Goal: Transaction & Acquisition: Obtain resource

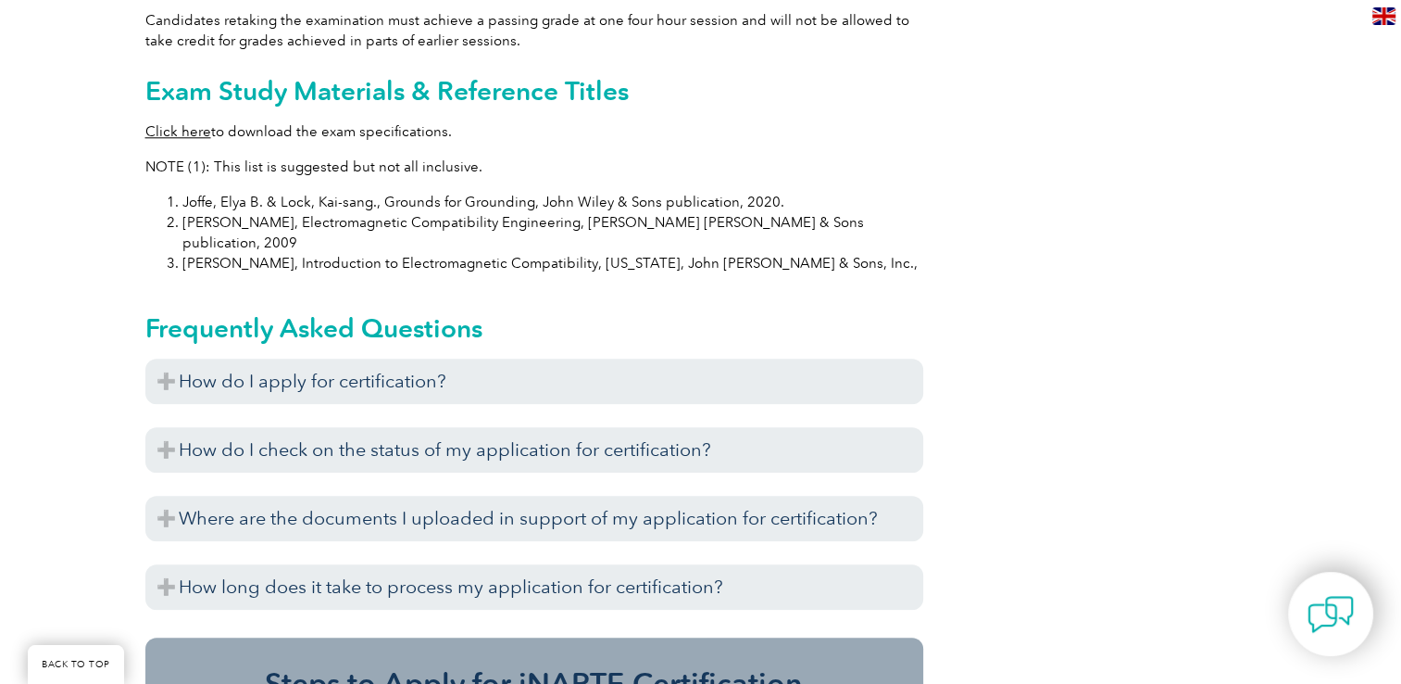
scroll to position [1871, 0]
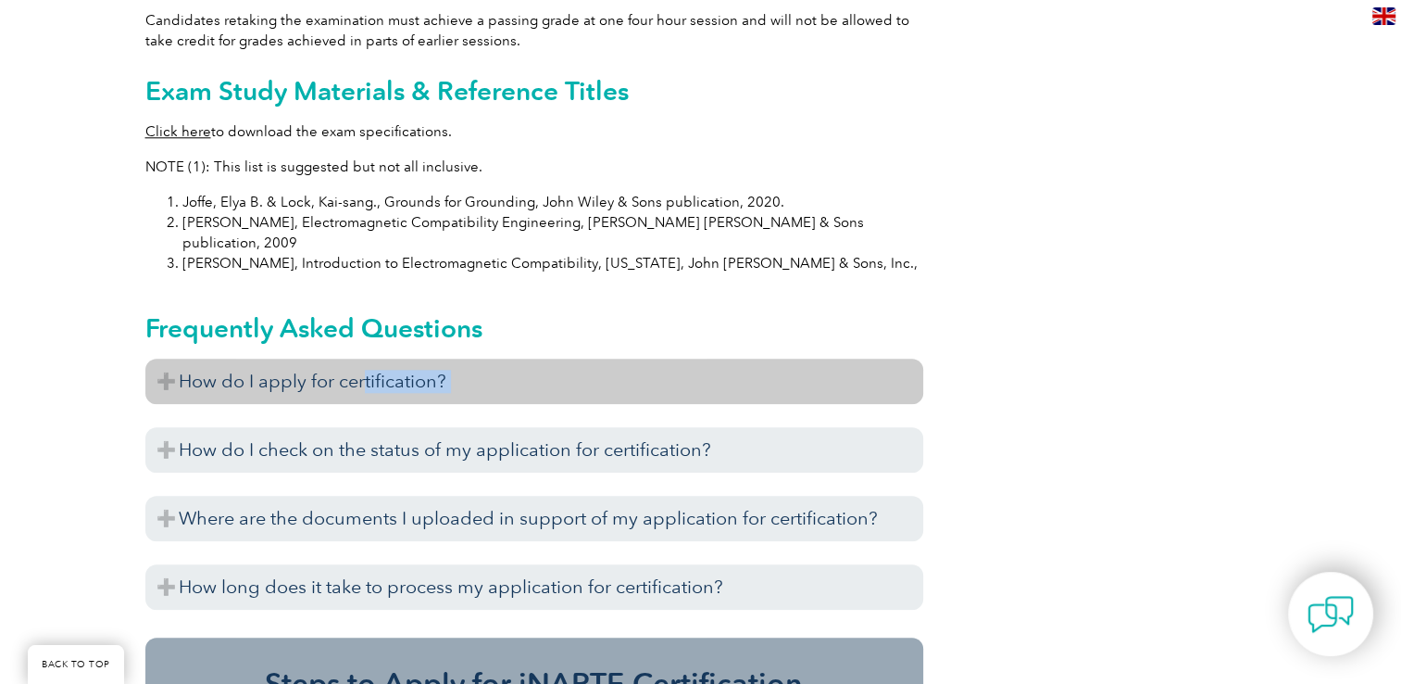
drag, startPoint x: 406, startPoint y: 362, endPoint x: 363, endPoint y: 328, distance: 54.7
click at [363, 358] on div "How do I apply for certification? Before you apply for certification, please en…" at bounding box center [534, 488] width 778 height 260
drag, startPoint x: 363, startPoint y: 328, endPoint x: 320, endPoint y: 338, distance: 43.8
click at [320, 358] on h3 "How do I apply for certification?" at bounding box center [534, 380] width 778 height 45
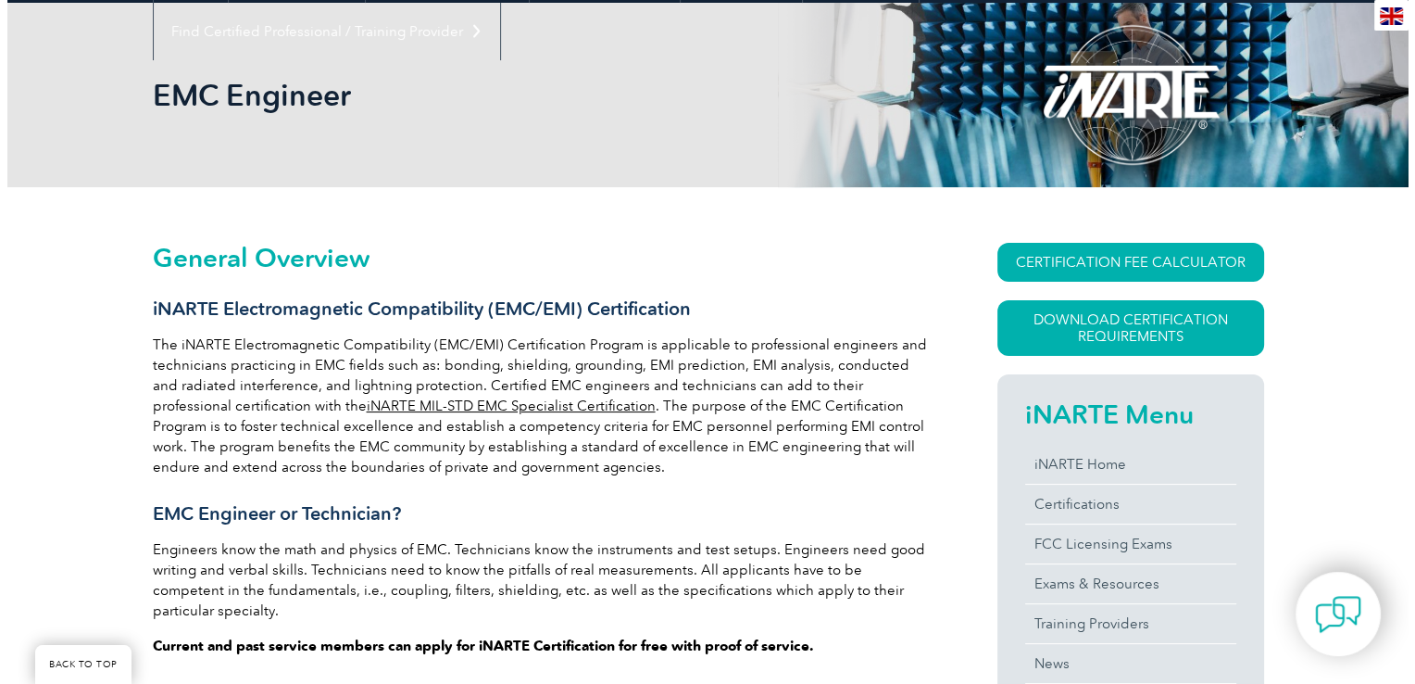
scroll to position [195, 0]
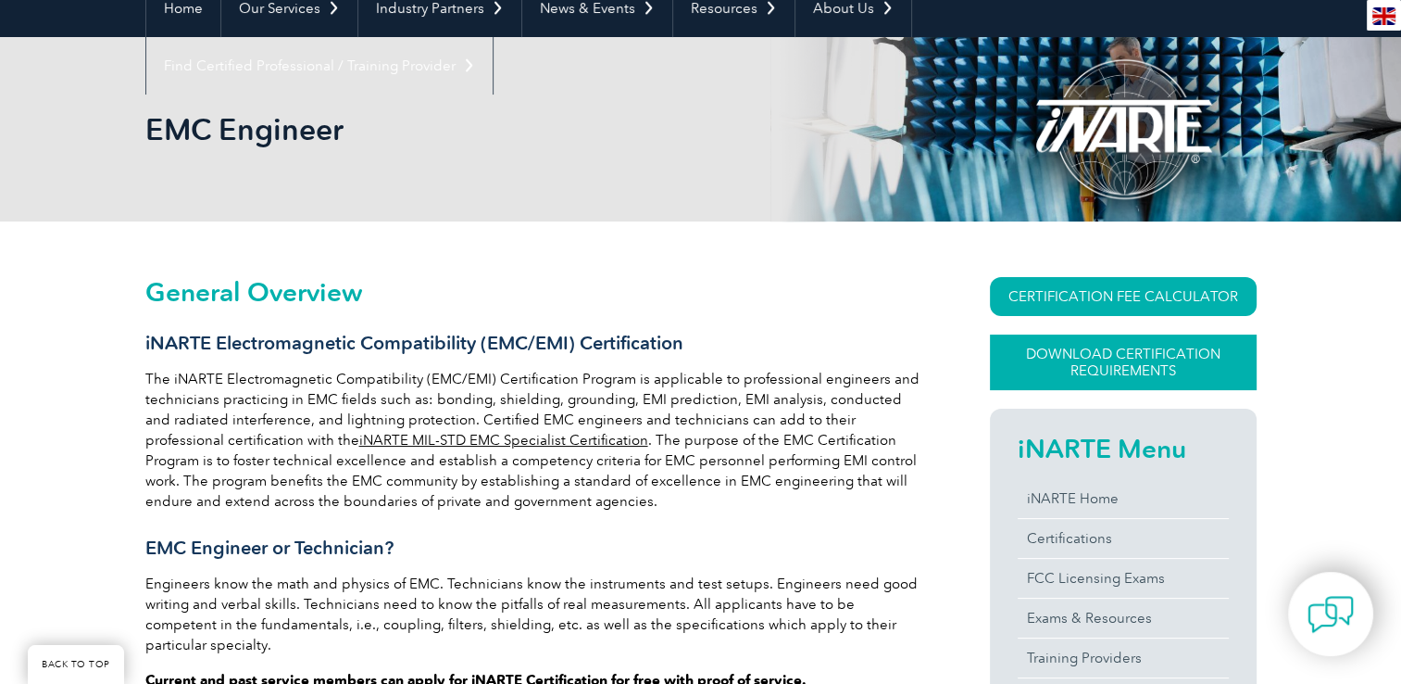
click at [1065, 356] on link "Download Certification Requirements" at bounding box center [1123, 362] width 267 height 56
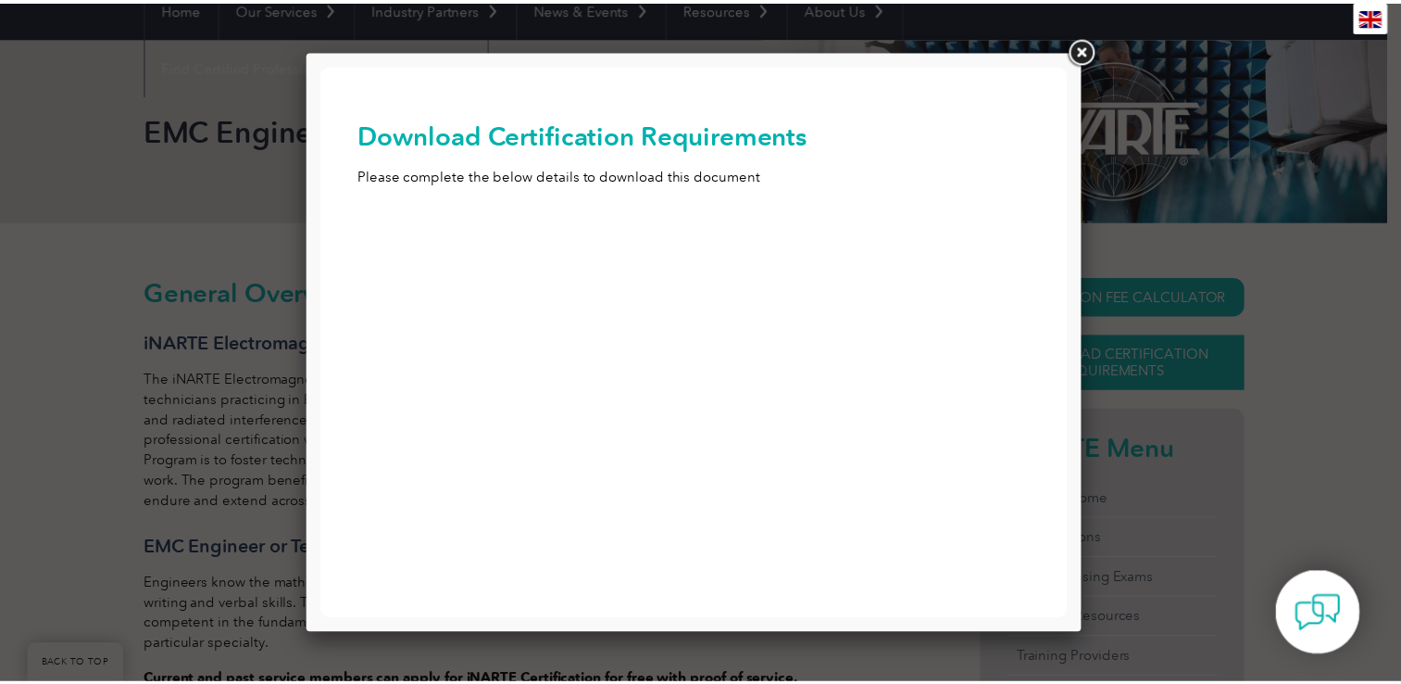
scroll to position [0, 0]
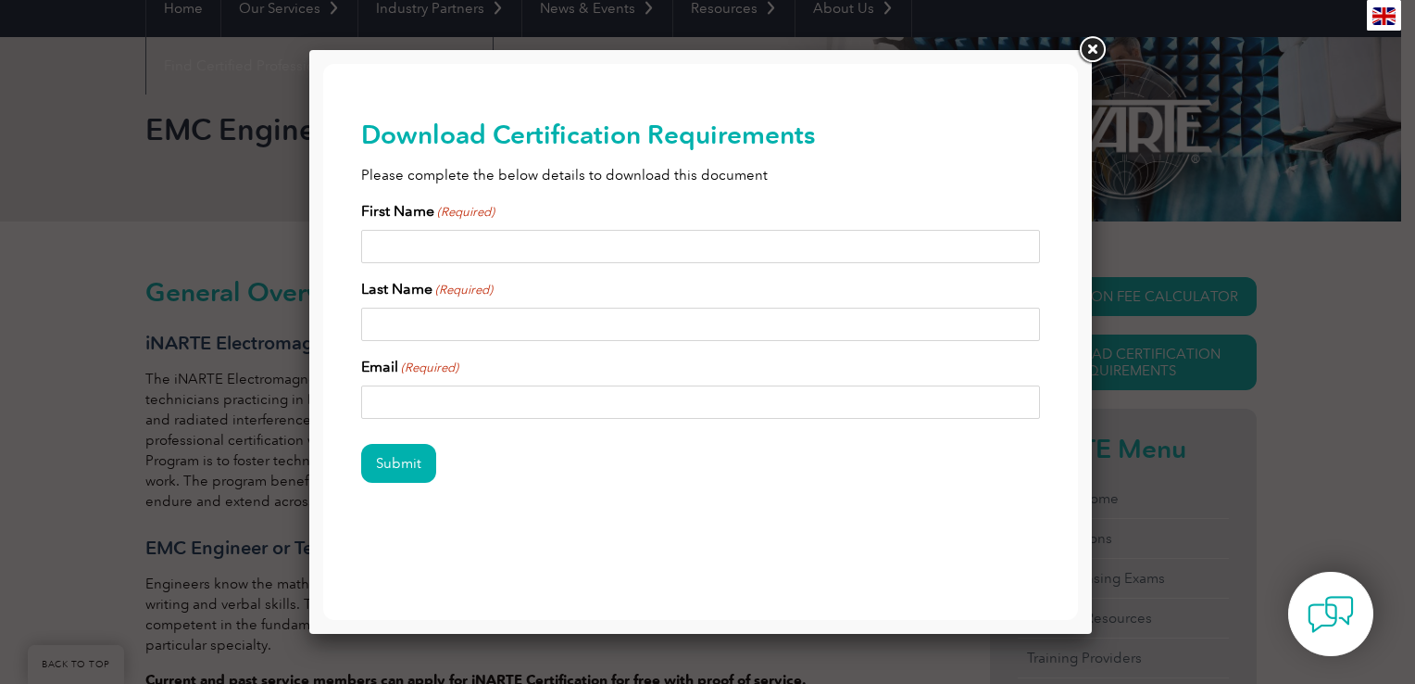
click at [1094, 53] on link at bounding box center [1091, 49] width 33 height 33
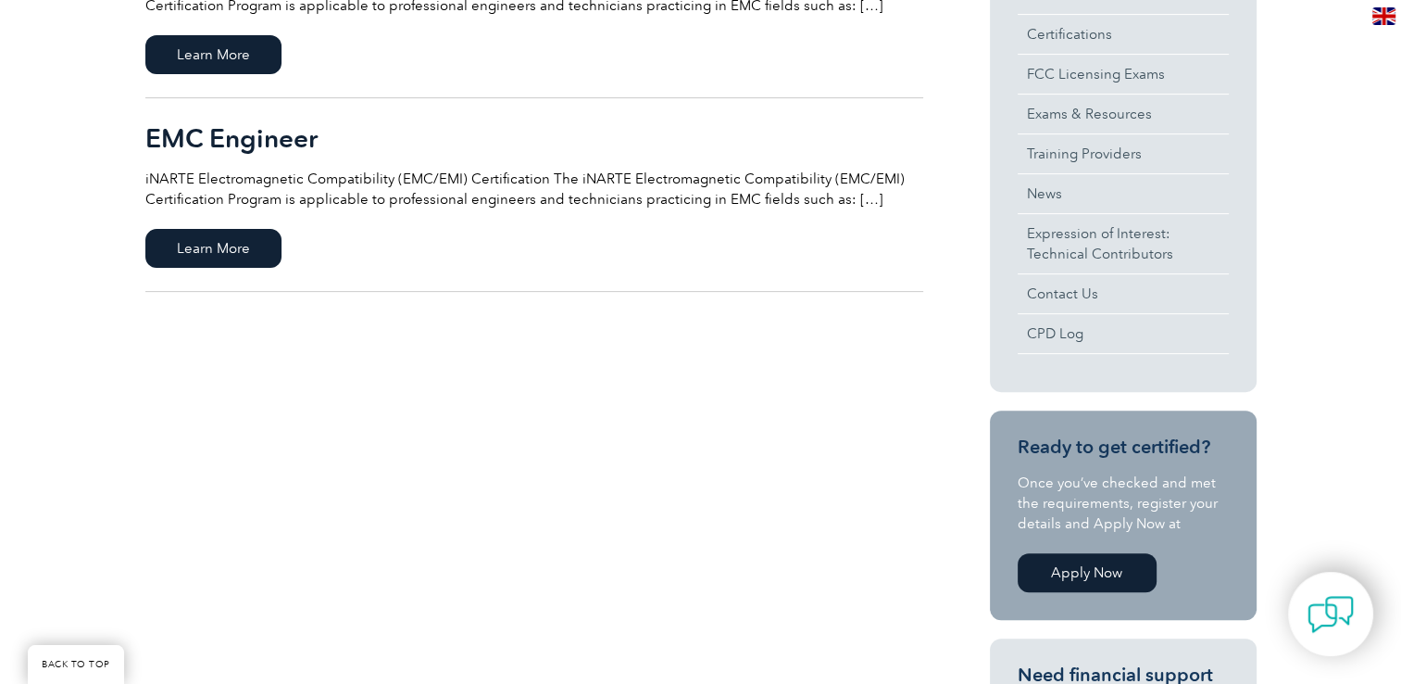
scroll to position [567, 0]
click at [475, 199] on p "iNARTE Electromagnetic Compatibility (EMC/EMI) Certification The iNARTE Electro…" at bounding box center [534, 189] width 778 height 41
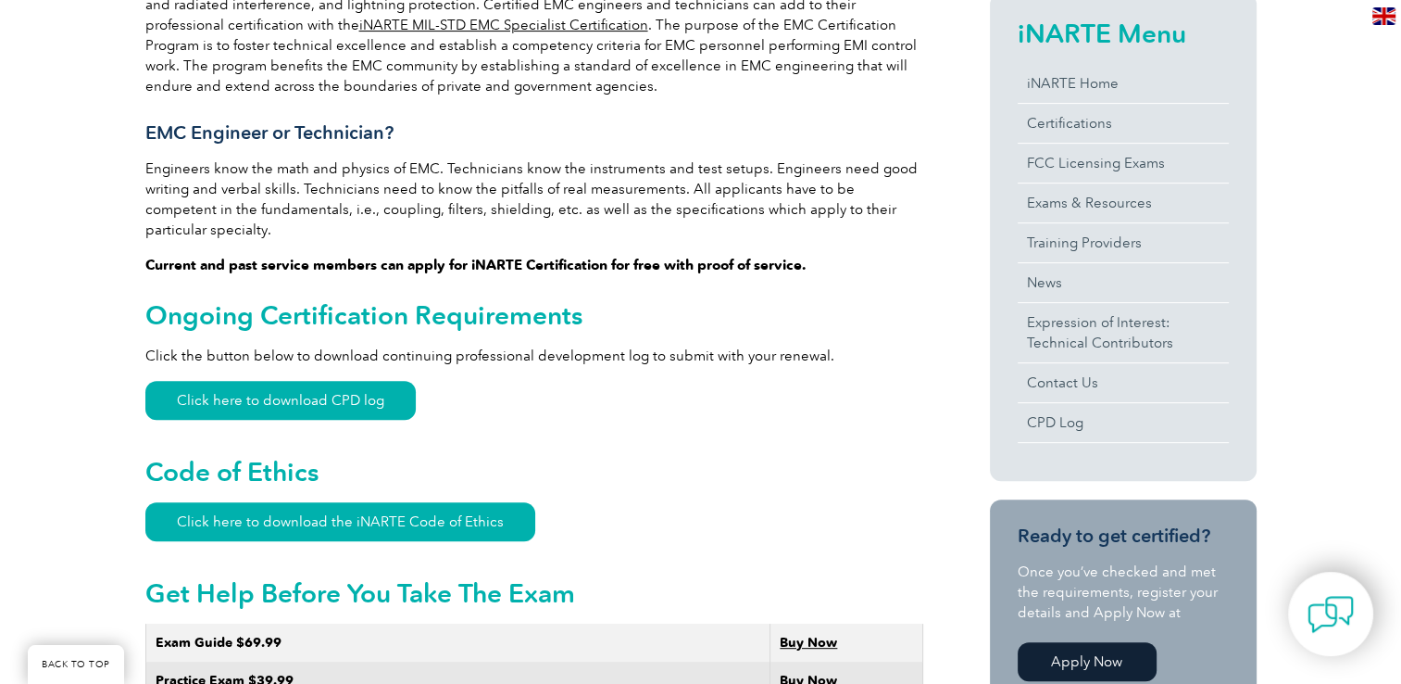
scroll to position [611, 0]
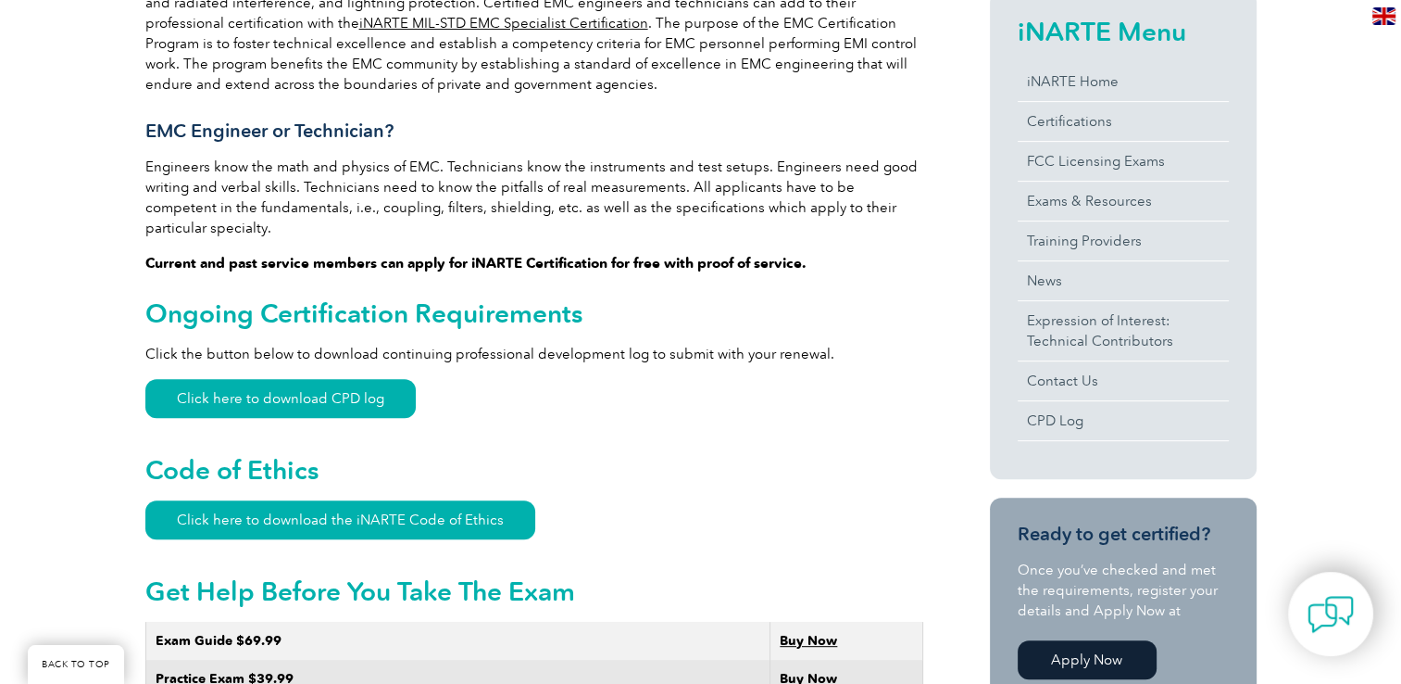
click at [450, 344] on p "Click the button below to download continuing professional development log to s…" at bounding box center [534, 354] width 778 height 20
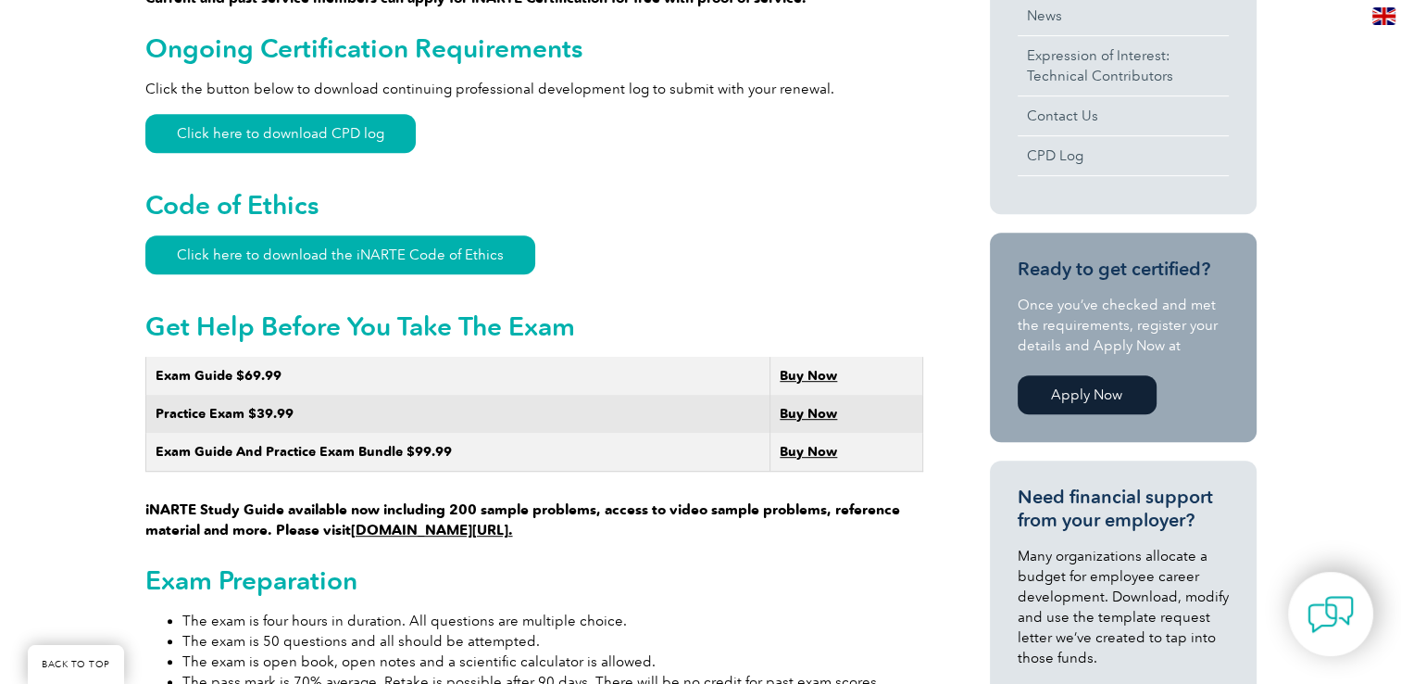
scroll to position [878, 0]
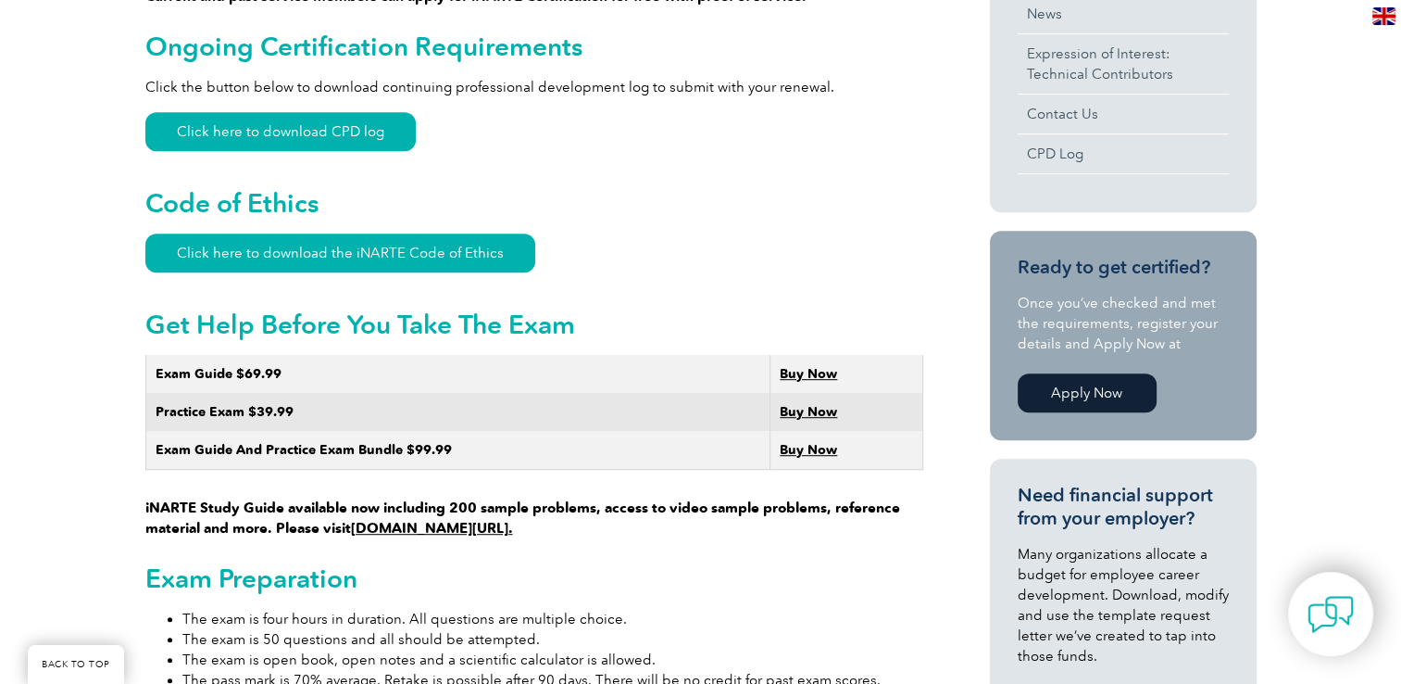
click at [496, 317] on h2 "Get Help Before You Take The Exam" at bounding box center [534, 324] width 778 height 30
drag, startPoint x: 519, startPoint y: 314, endPoint x: 534, endPoint y: 309, distance: 15.5
click at [534, 309] on h2 "Get Help Before You Take The Exam" at bounding box center [534, 324] width 778 height 30
drag, startPoint x: 534, startPoint y: 309, endPoint x: 543, endPoint y: 387, distance: 78.4
click at [543, 393] on td "Practice Exam $39.99" at bounding box center [457, 412] width 625 height 38
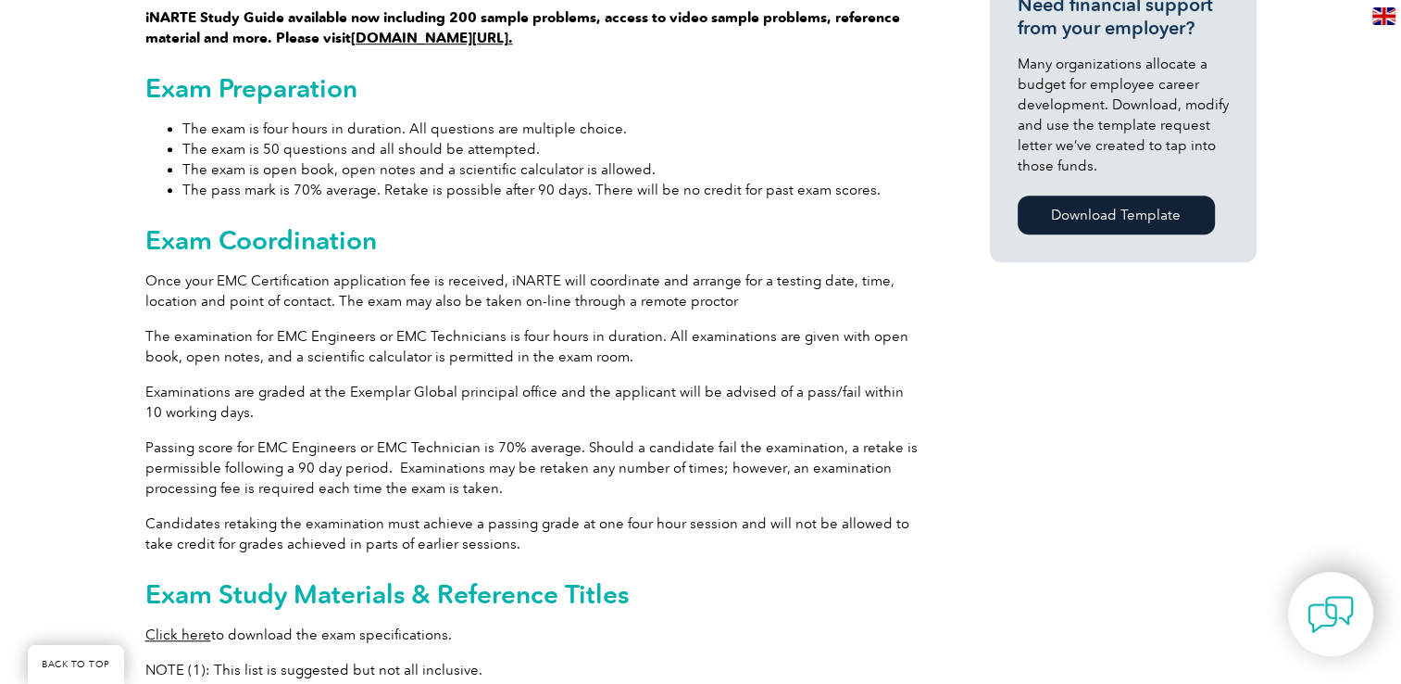
scroll to position [1348, 0]
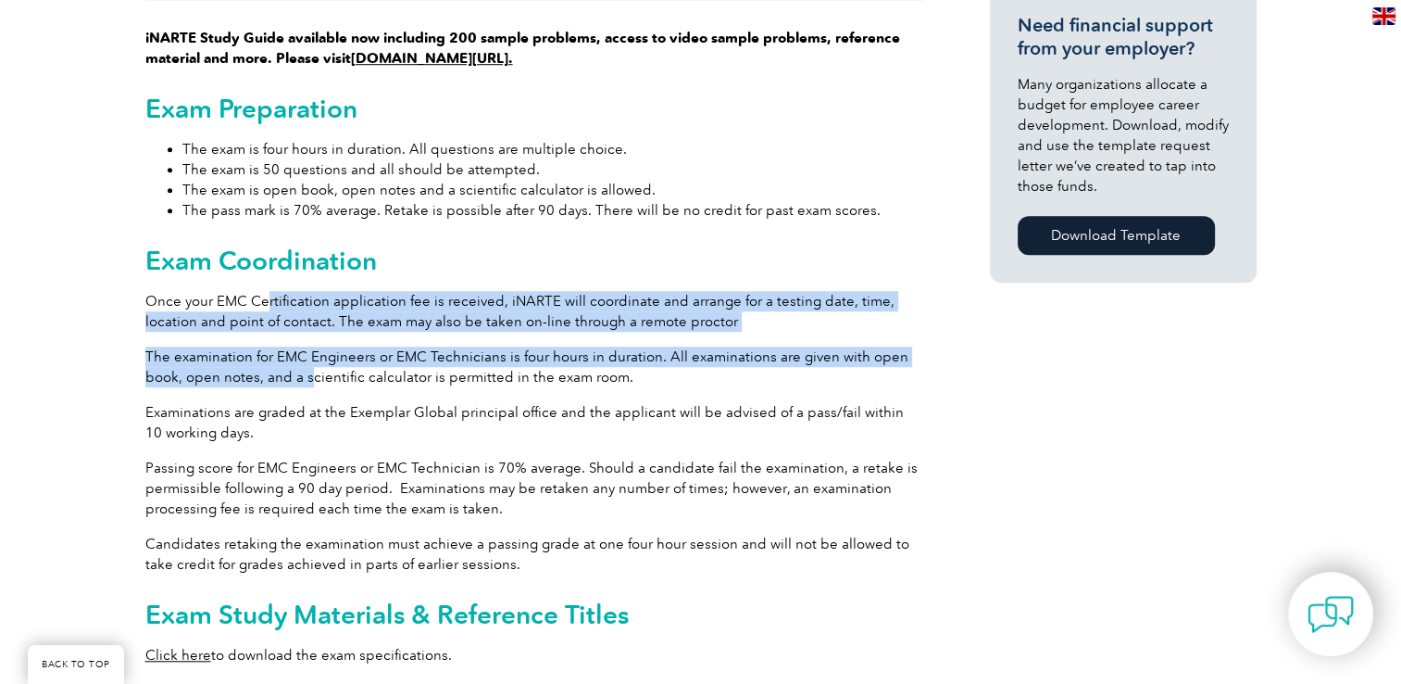
drag, startPoint x: 267, startPoint y: 283, endPoint x: 308, endPoint y: 346, distance: 75.8
click at [308, 346] on div "General Overview iNARTE Electromagnetic Compatibility (EMC/EMI) Certification T…" at bounding box center [534, 315] width 778 height 2383
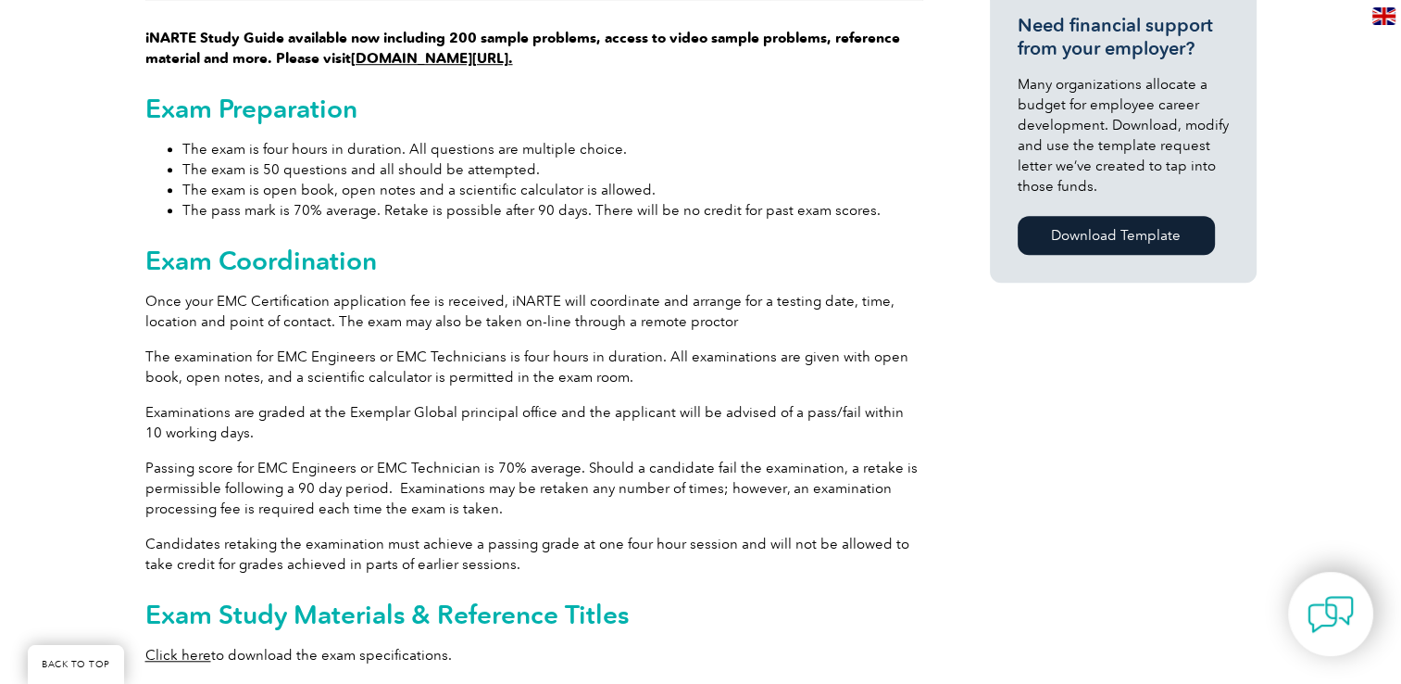
drag, startPoint x: 308, startPoint y: 346, endPoint x: 327, endPoint y: 388, distance: 46.0
click at [327, 402] on p "Examinations are graded at the Exemplar Global principal office and the applica…" at bounding box center [534, 422] width 778 height 41
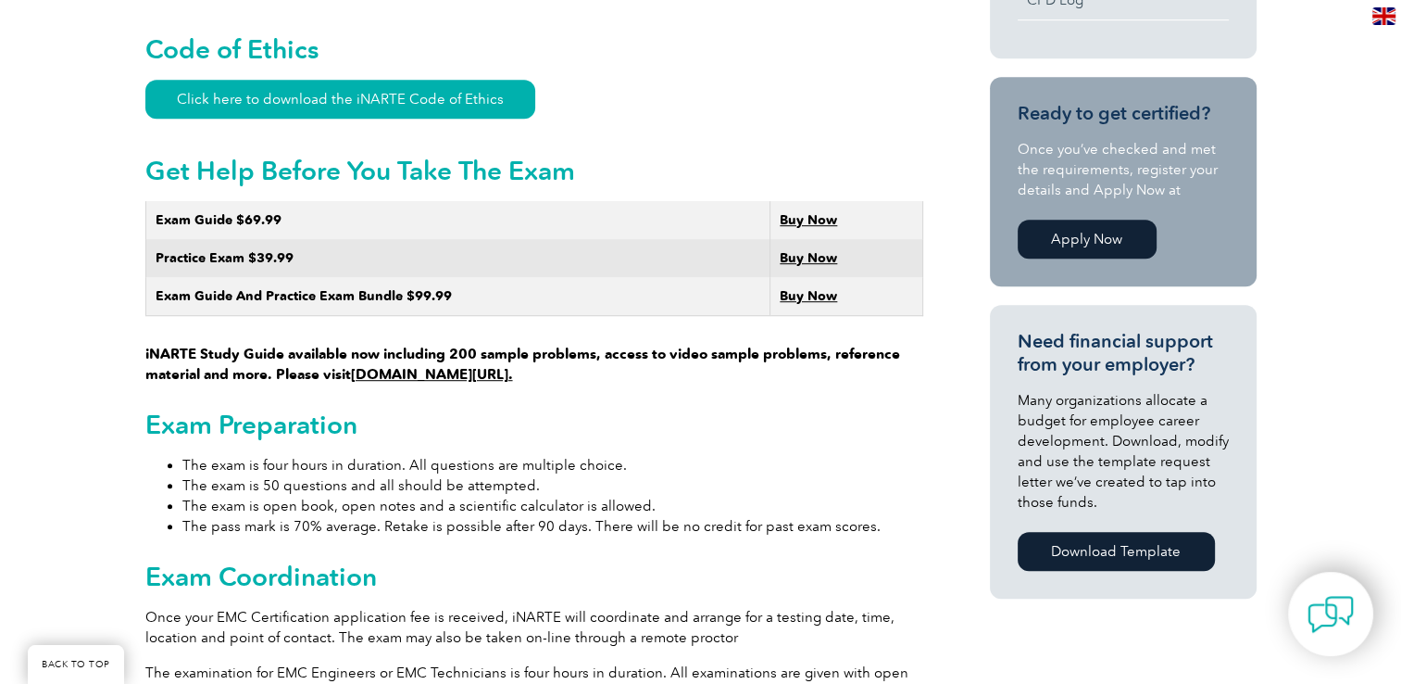
scroll to position [985, 0]
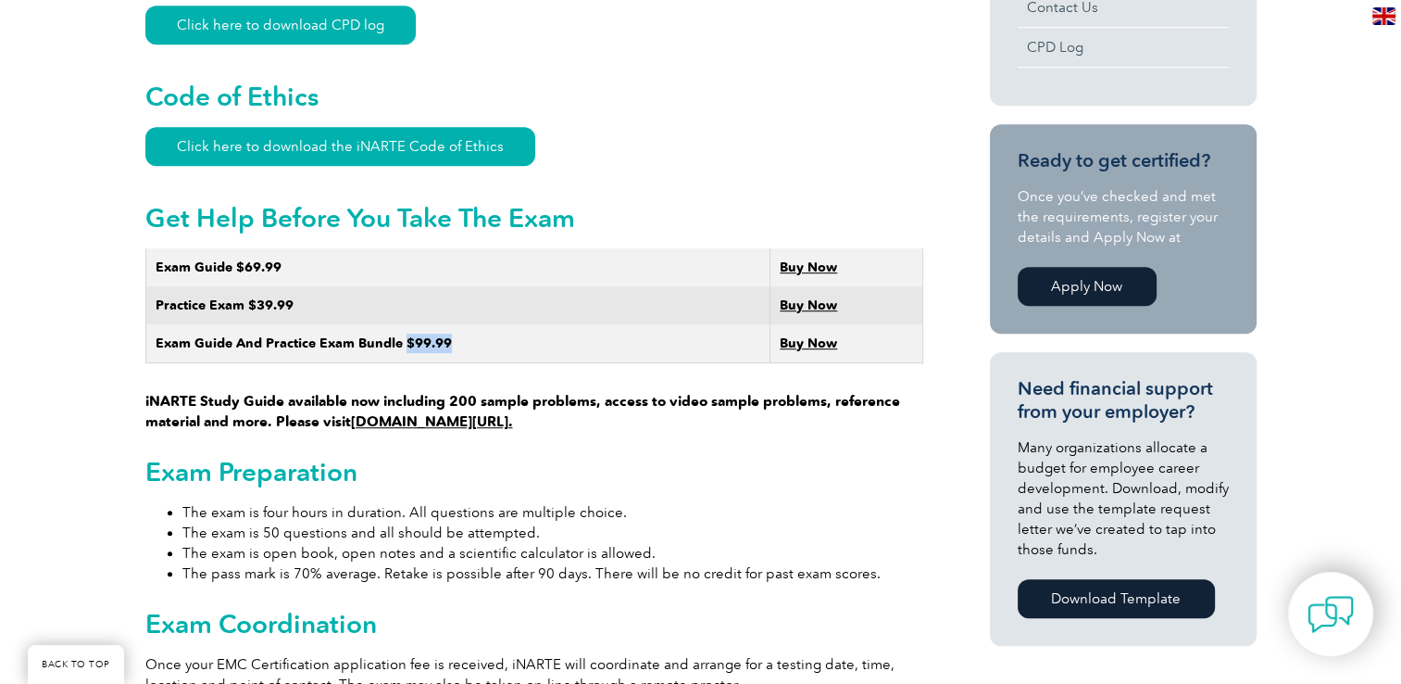
drag, startPoint x: 446, startPoint y: 321, endPoint x: 404, endPoint y: 317, distance: 41.9
click at [404, 335] on strong "Exam Guide And Practice Exam Bundle $99.99" at bounding box center [304, 343] width 296 height 16
copy strong "$99.99"
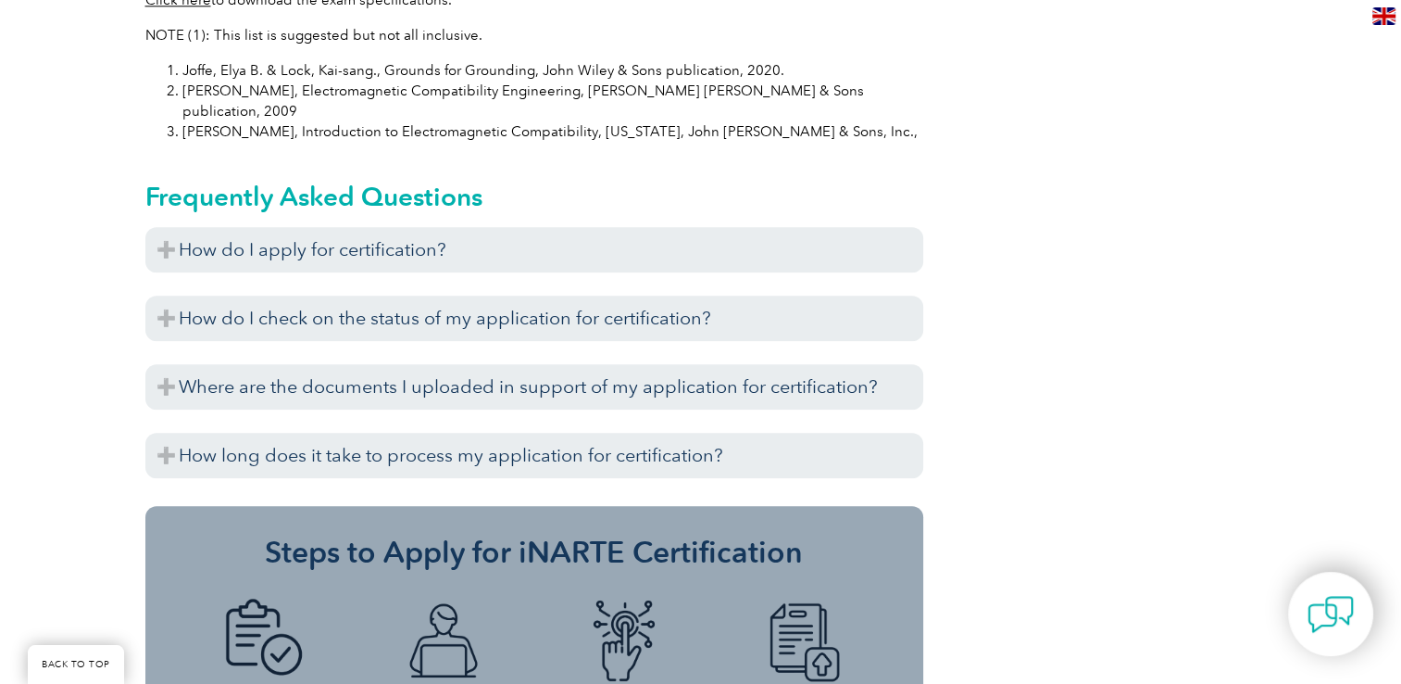
scroll to position [2010, 0]
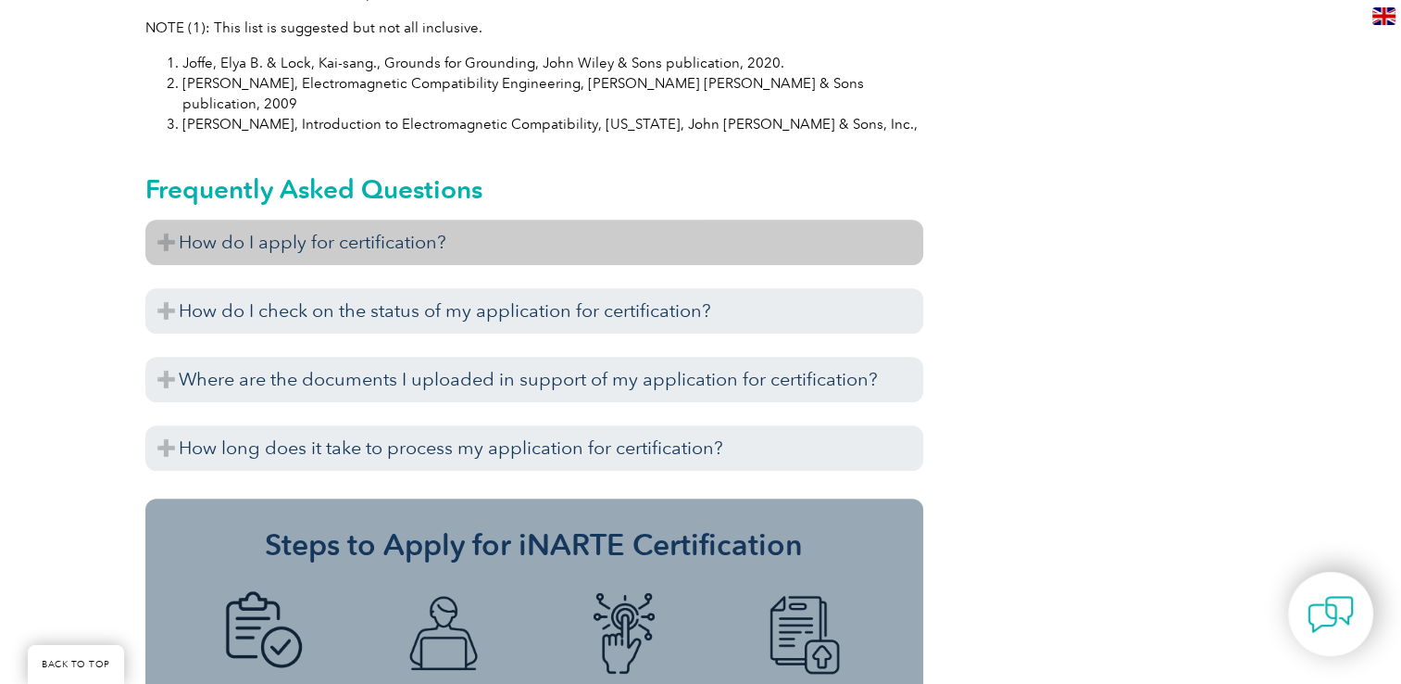
click at [415, 220] on h3 "How do I apply for certification?" at bounding box center [534, 242] width 778 height 45
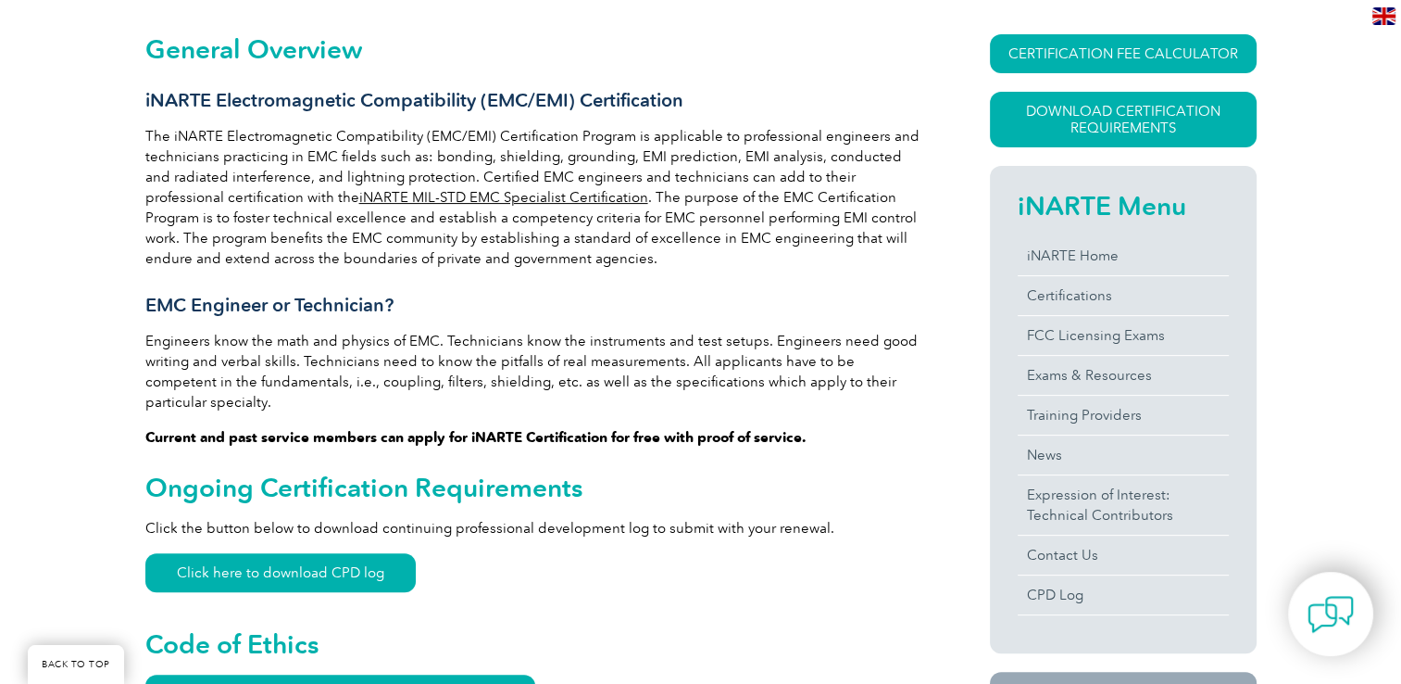
scroll to position [438, 0]
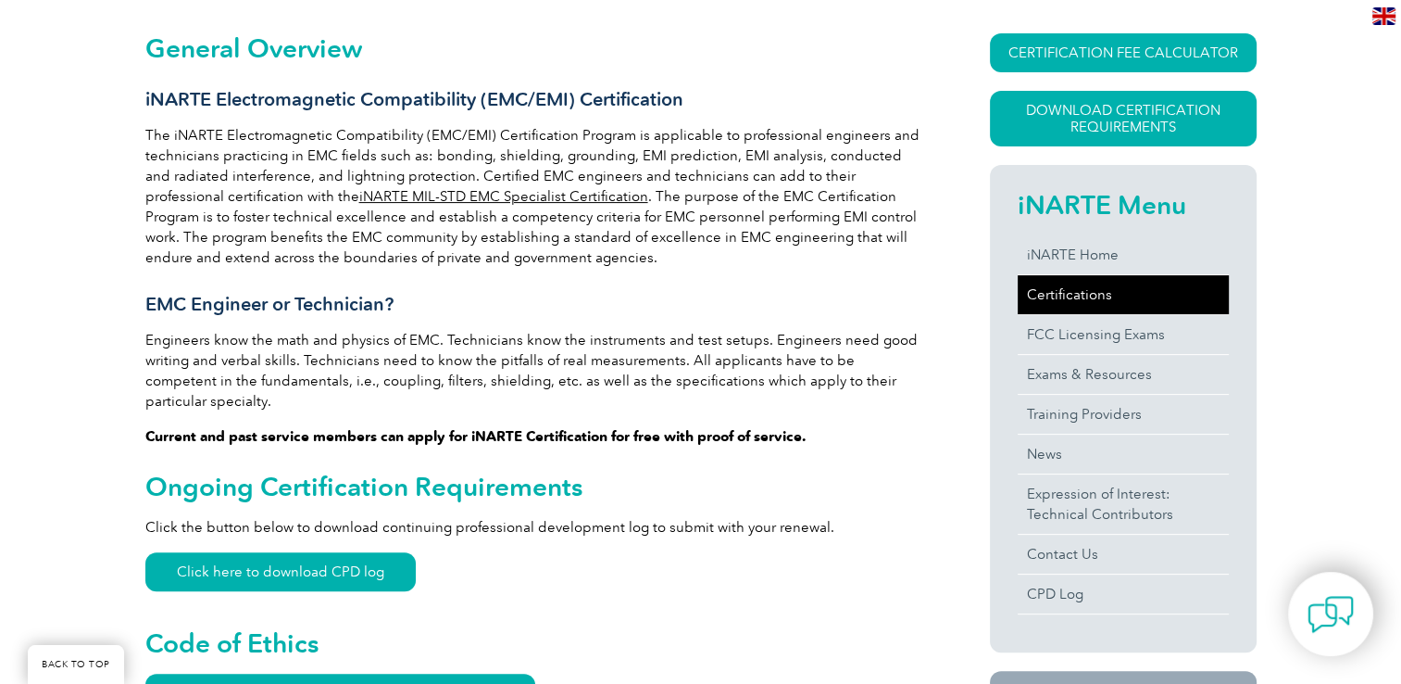
click at [1086, 295] on link "Certifications" at bounding box center [1123, 294] width 211 height 39
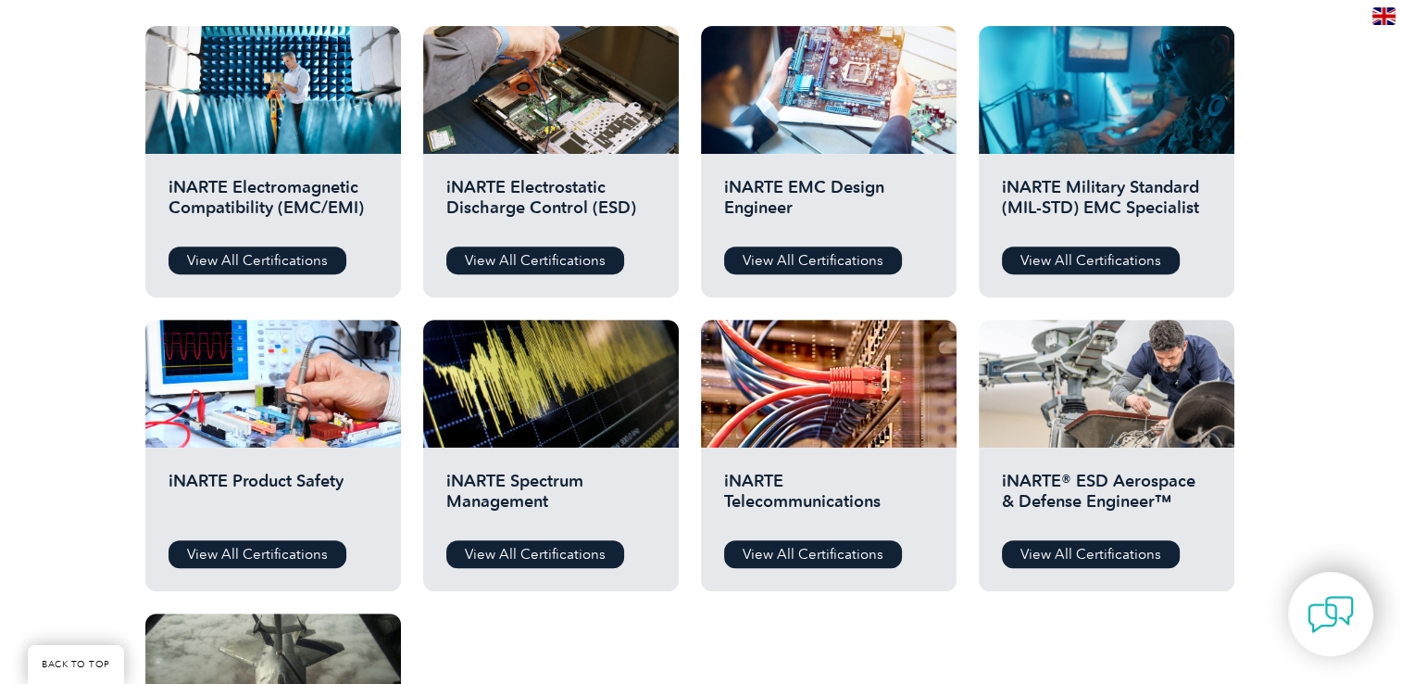
scroll to position [654, 0]
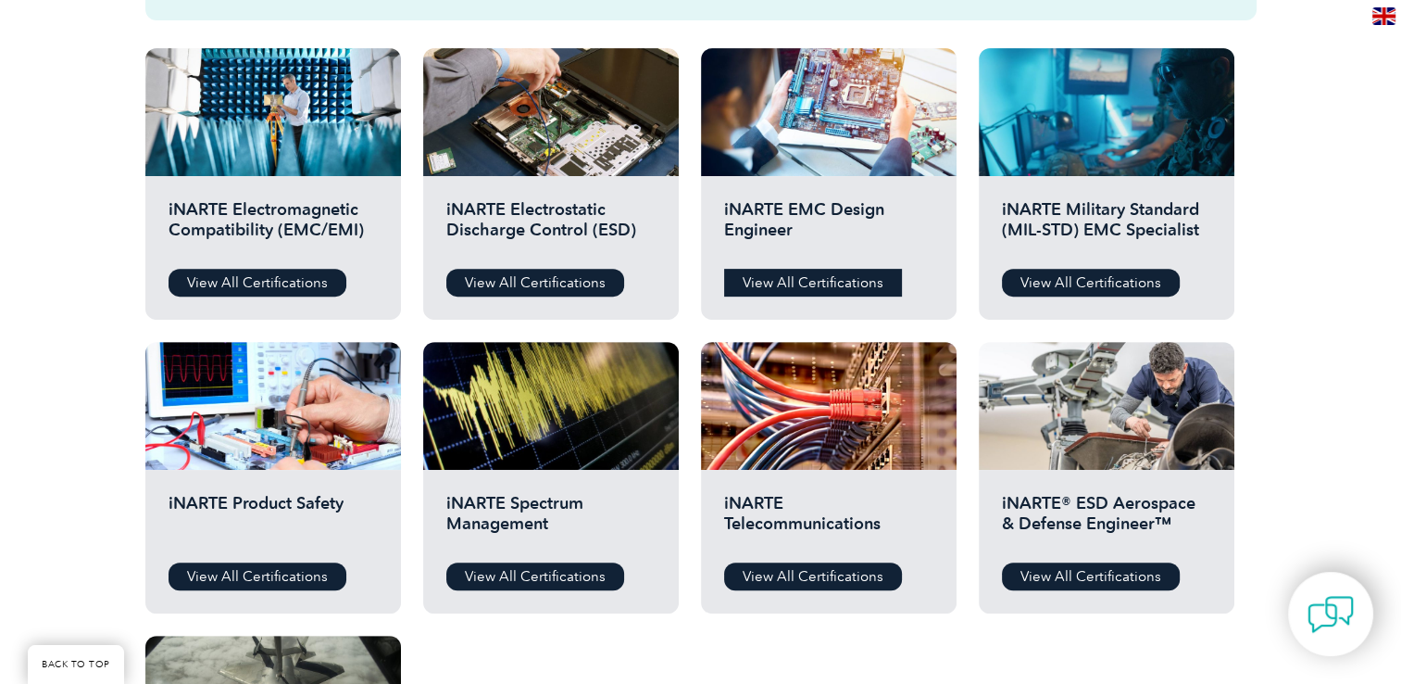
click at [773, 280] on link "View All Certifications" at bounding box center [813, 283] width 178 height 28
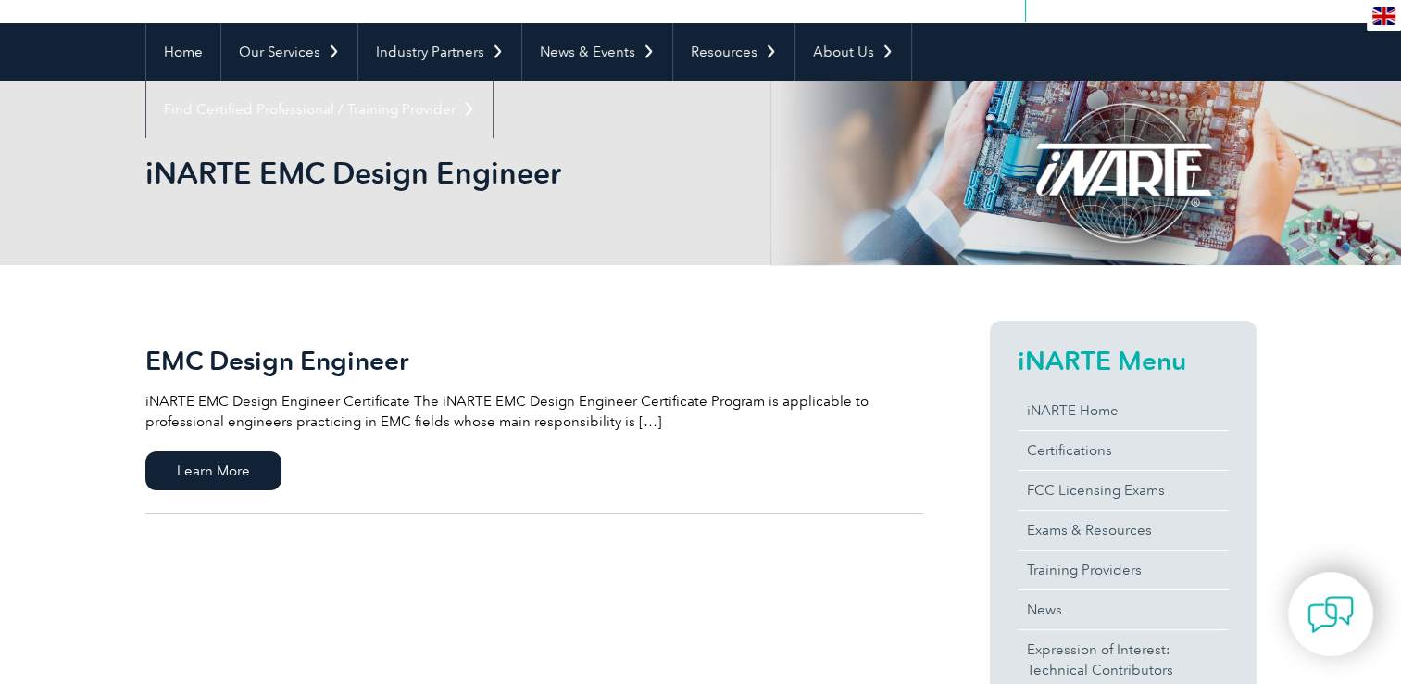
scroll to position [152, 0]
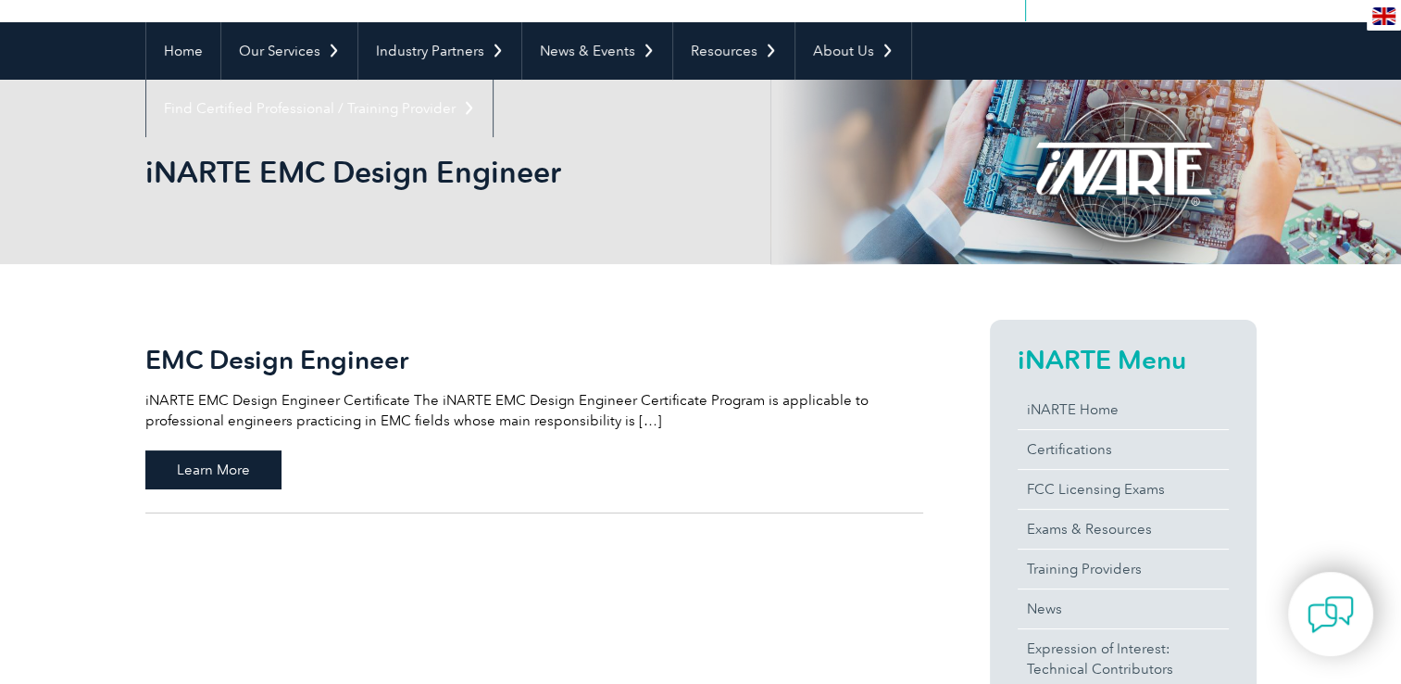
click at [252, 476] on span "Learn More" at bounding box center [213, 469] width 136 height 39
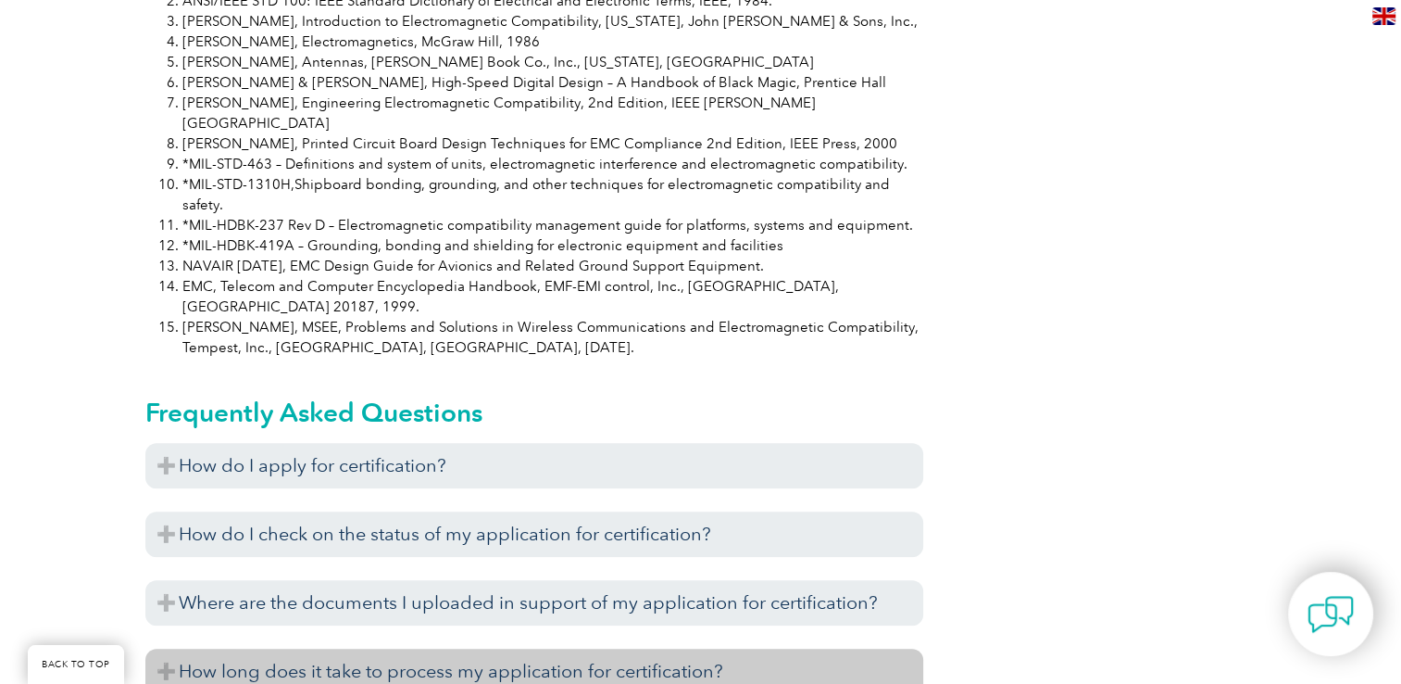
scroll to position [1758, 0]
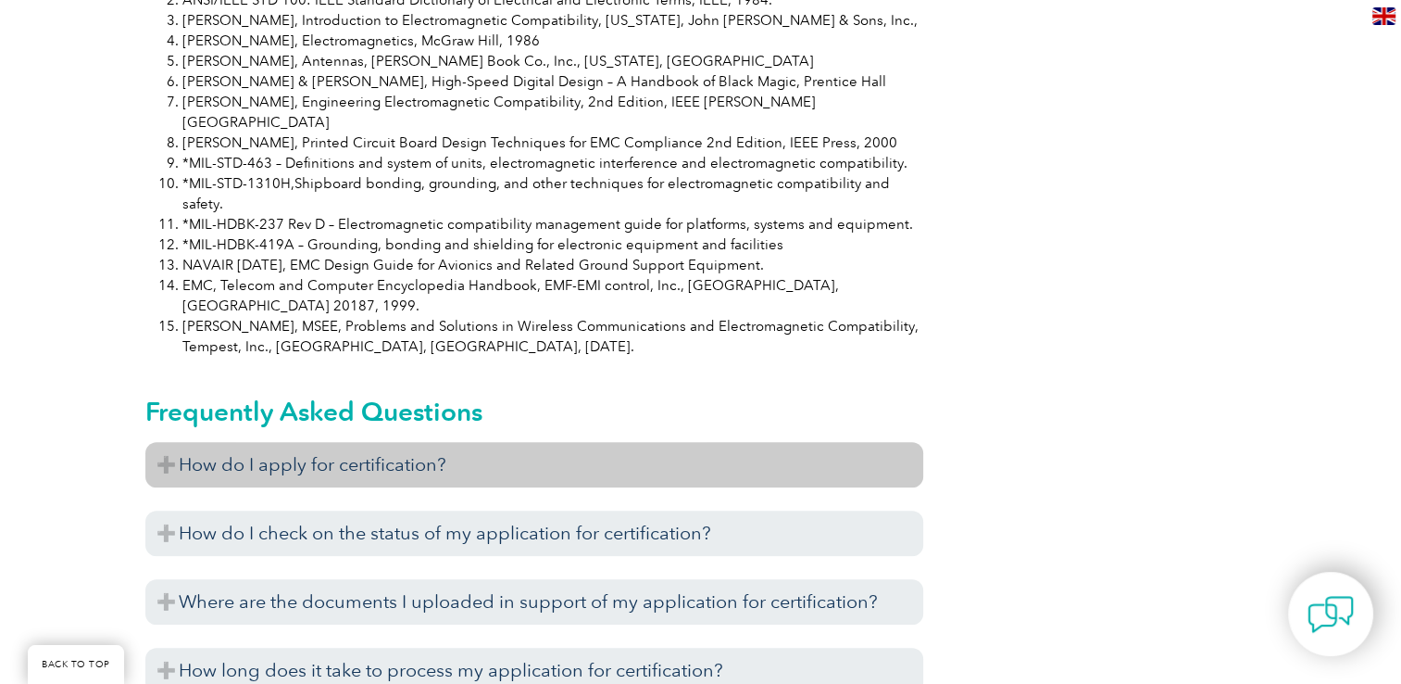
click at [642, 442] on h3 "How do I apply for certification?" at bounding box center [534, 464] width 778 height 45
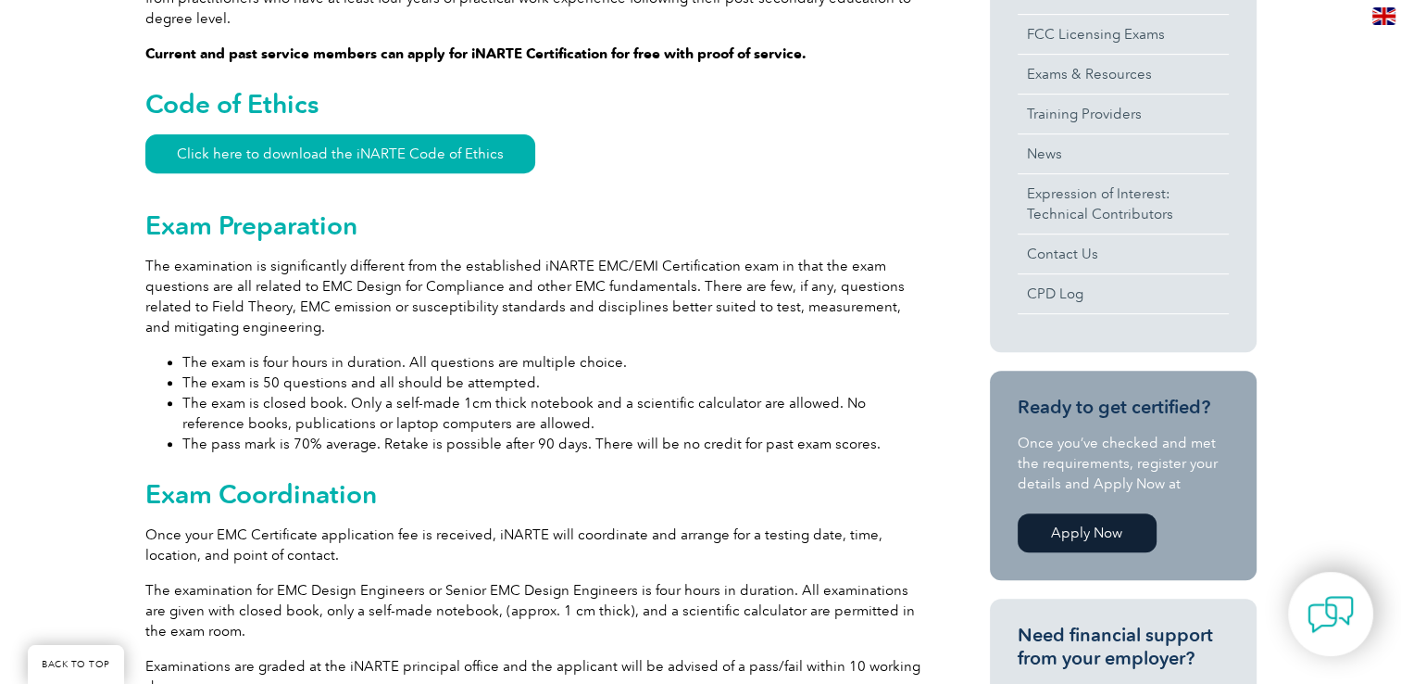
scroll to position [0, 0]
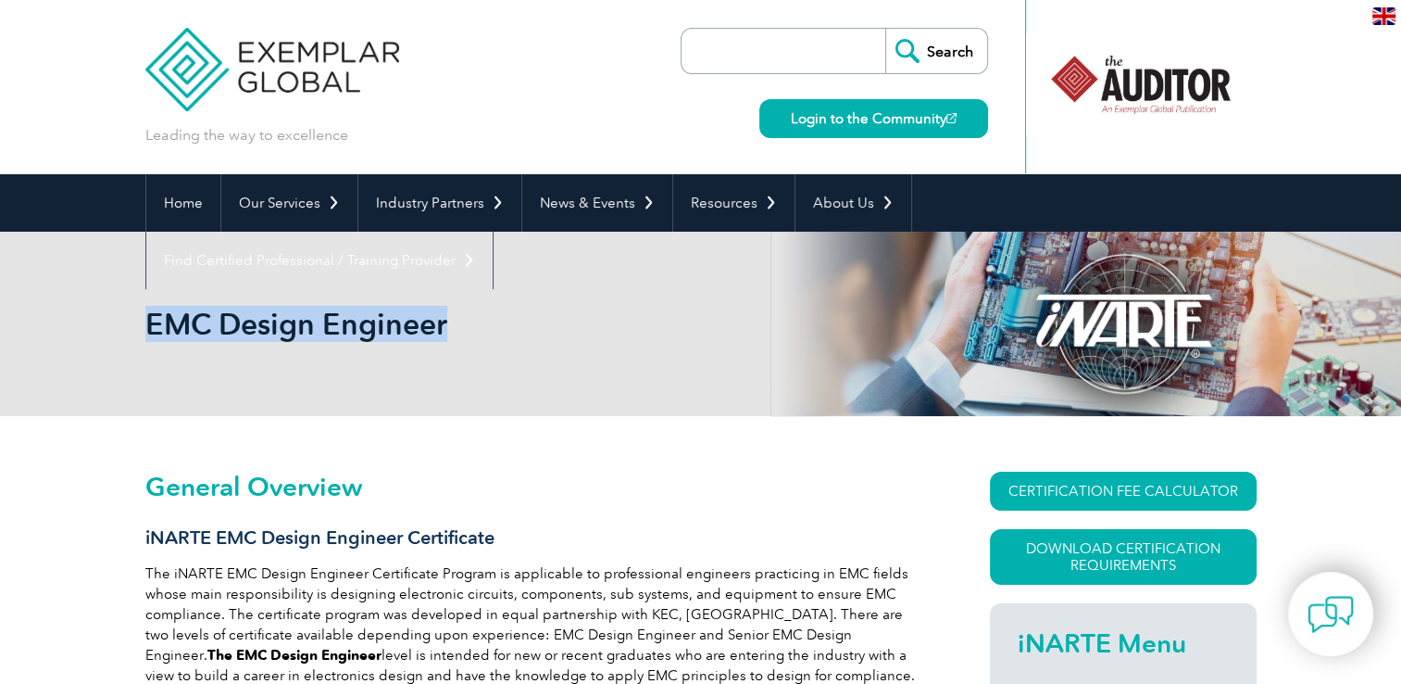
drag, startPoint x: 126, startPoint y: 317, endPoint x: 151, endPoint y: 326, distance: 26.7
click at [151, 326] on div "EMC Design Engineer" at bounding box center [700, 324] width 1401 height 184
copy h1 "EMC Design Engineer"
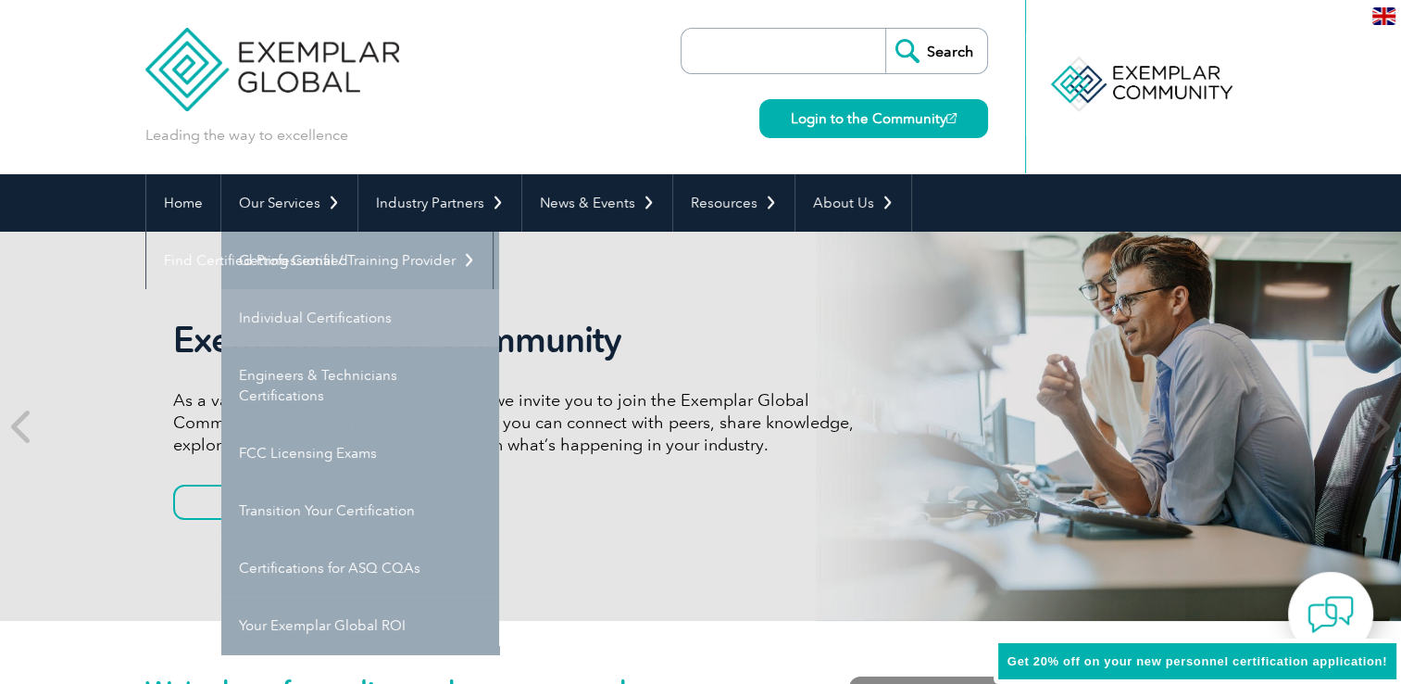
click at [297, 309] on link "Individual Certifications" at bounding box center [360, 317] width 278 height 57
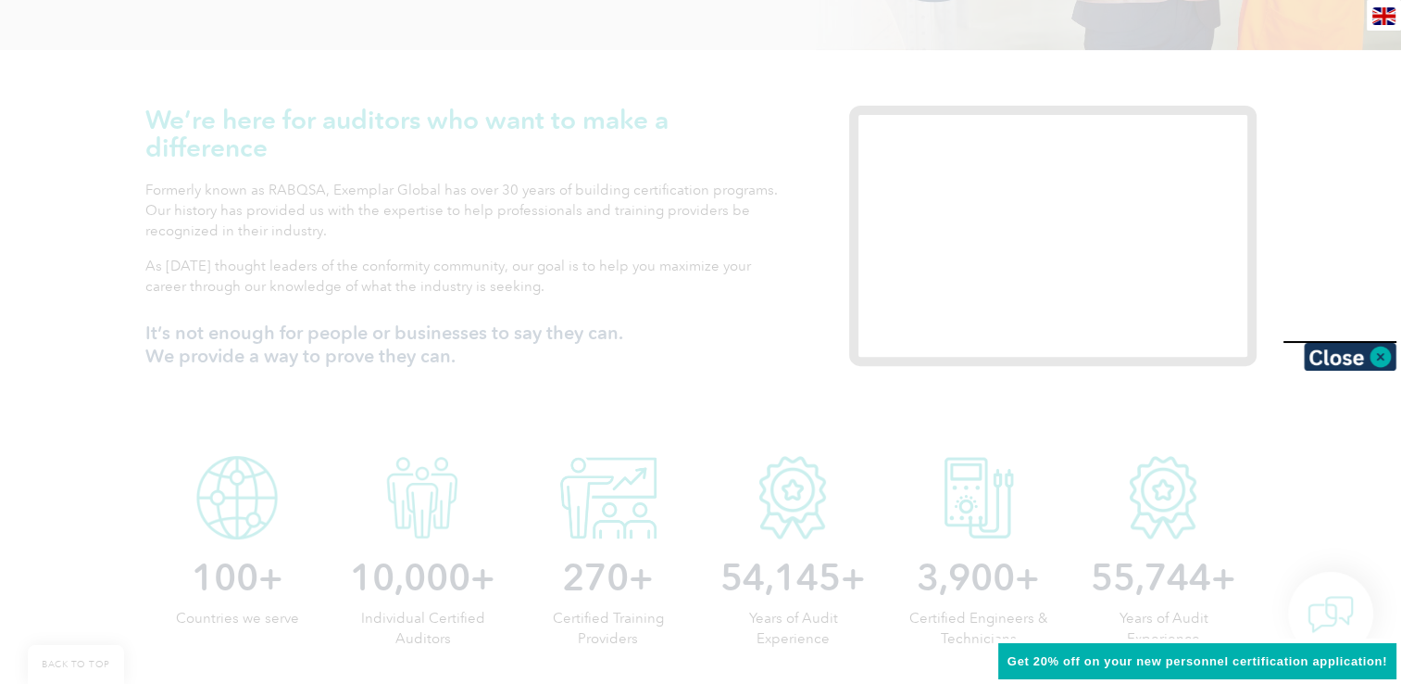
scroll to position [572, 0]
click at [289, 192] on div at bounding box center [700, 342] width 1401 height 684
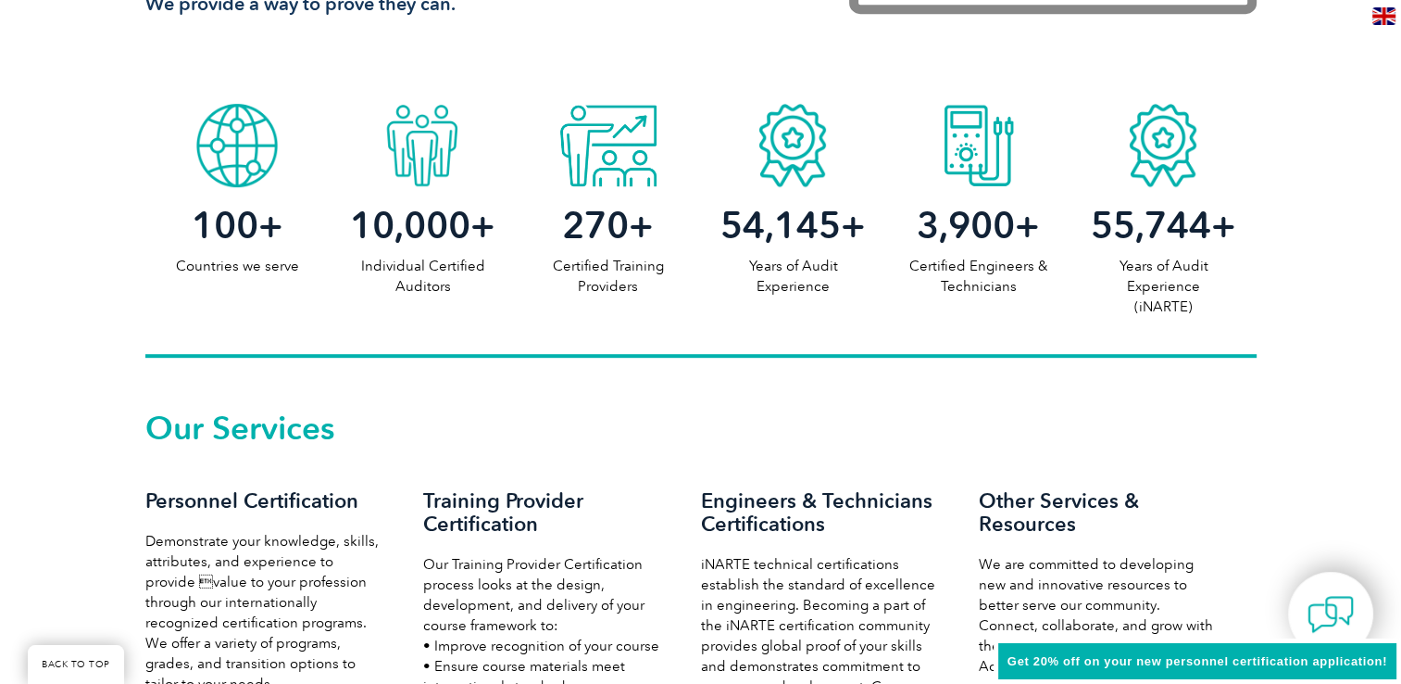
scroll to position [923, 0]
click at [408, 264] on p "Individual Certified Auditors" at bounding box center [422, 276] width 185 height 41
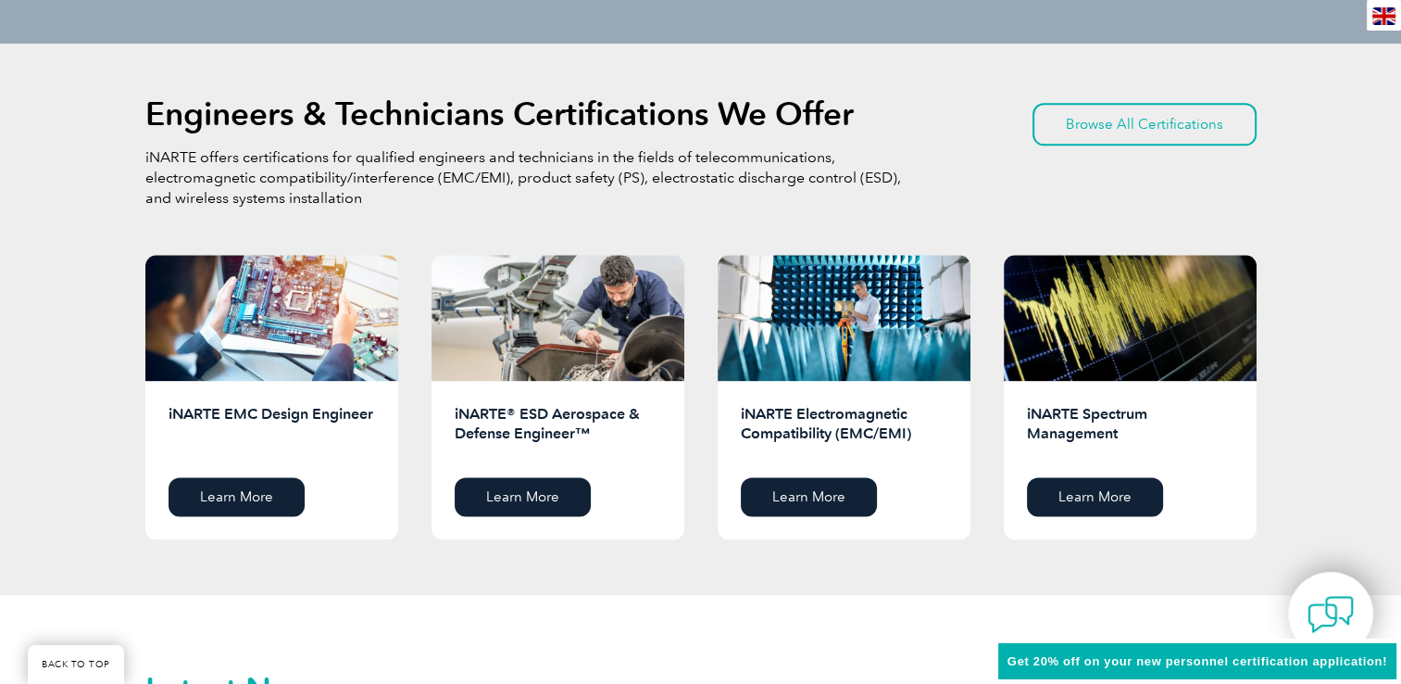
scroll to position [2284, 0]
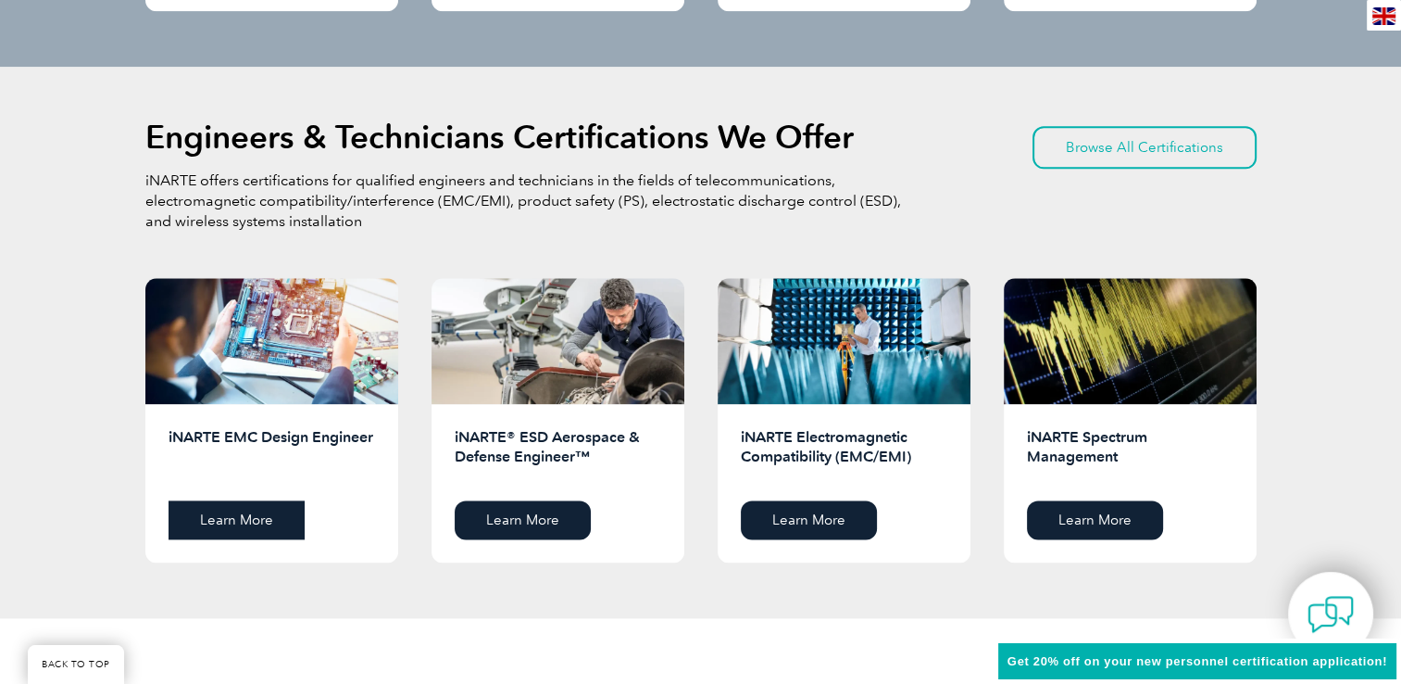
click at [289, 516] on link "Learn More" at bounding box center [237, 519] width 136 height 39
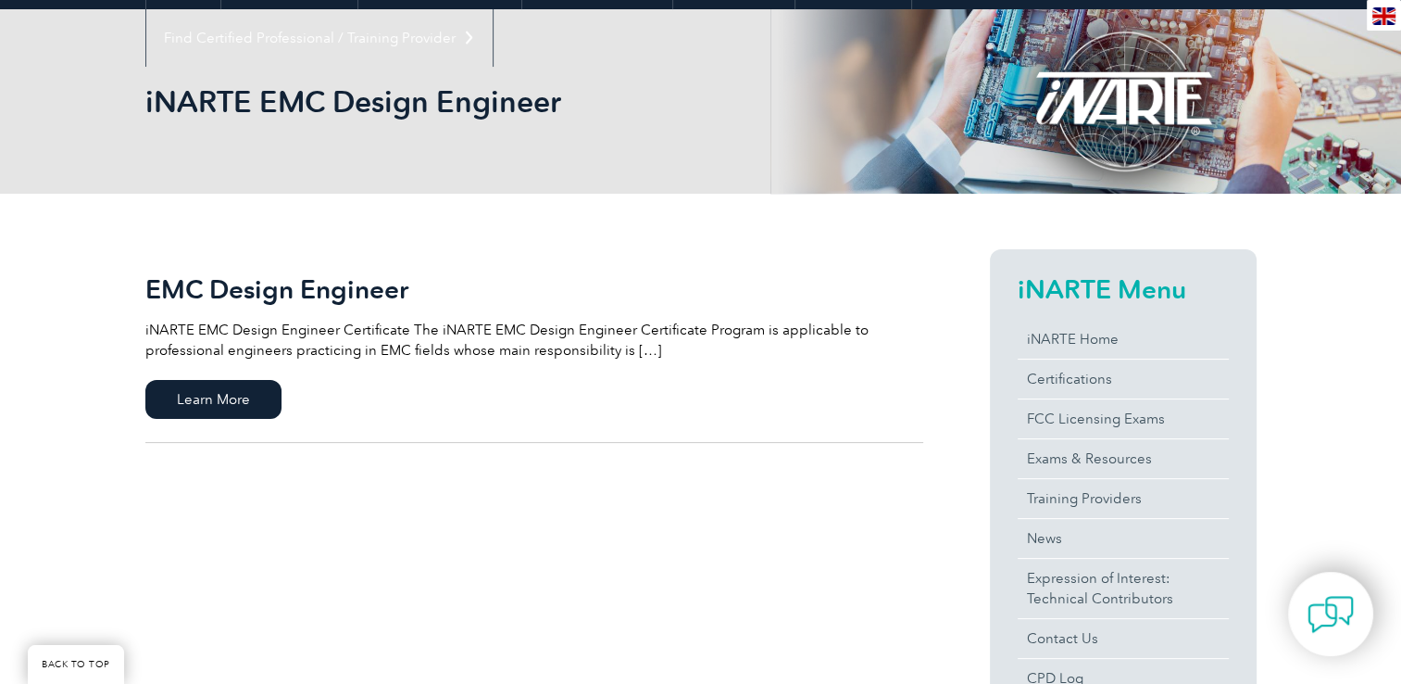
scroll to position [222, 0]
click at [248, 408] on span "Learn More" at bounding box center [213, 399] width 136 height 39
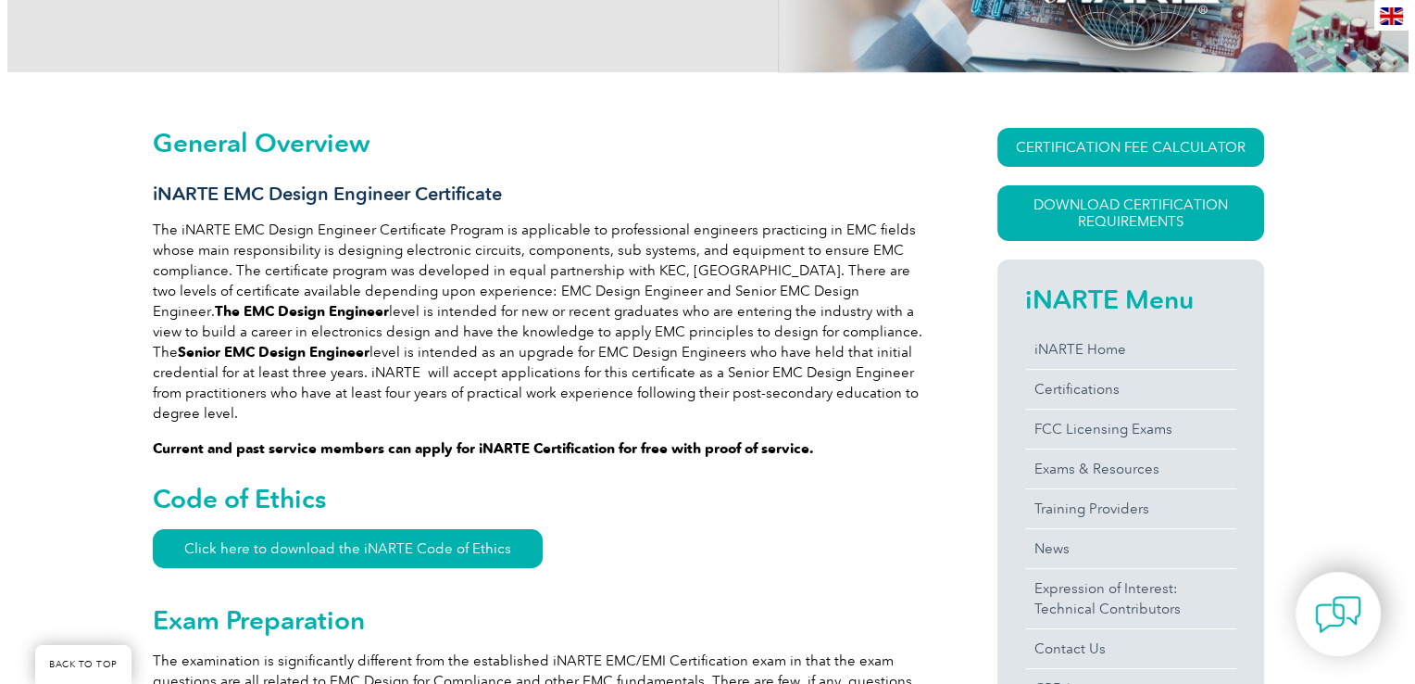
scroll to position [342, 0]
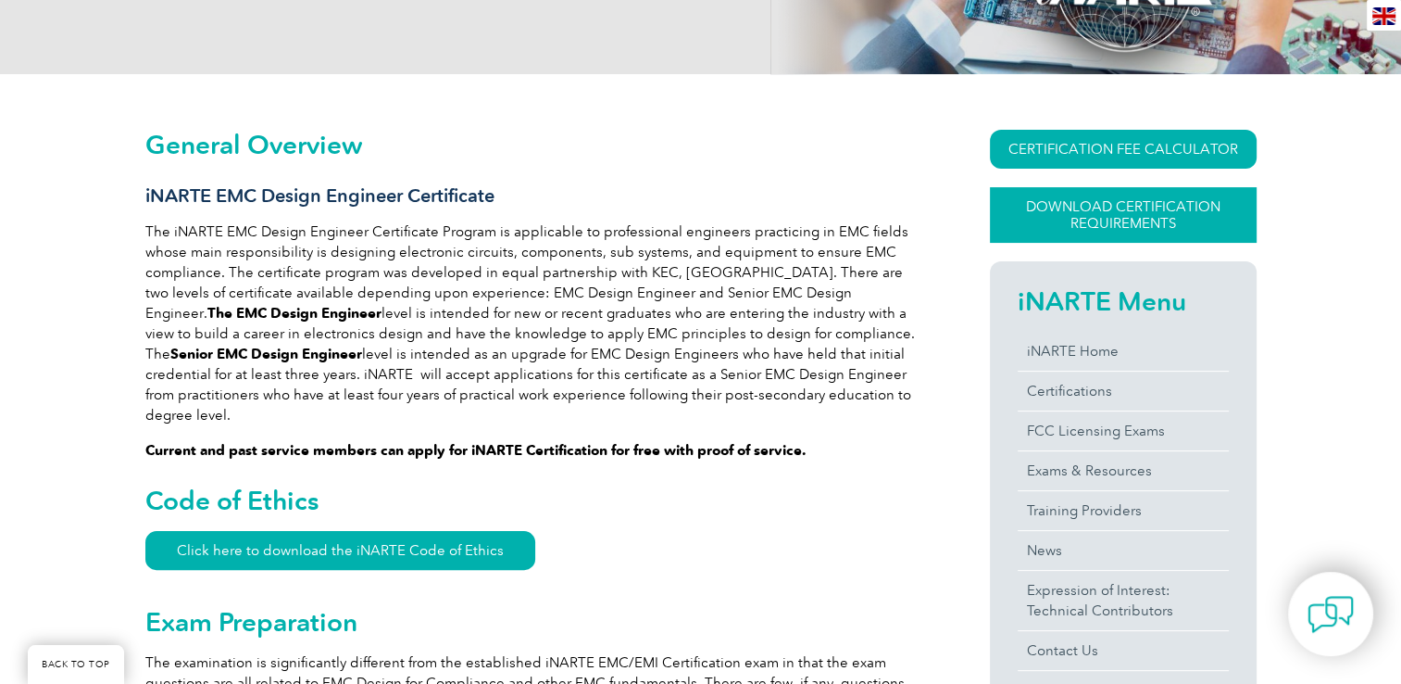
click at [1127, 213] on link "Download Certification Requirements" at bounding box center [1123, 215] width 267 height 56
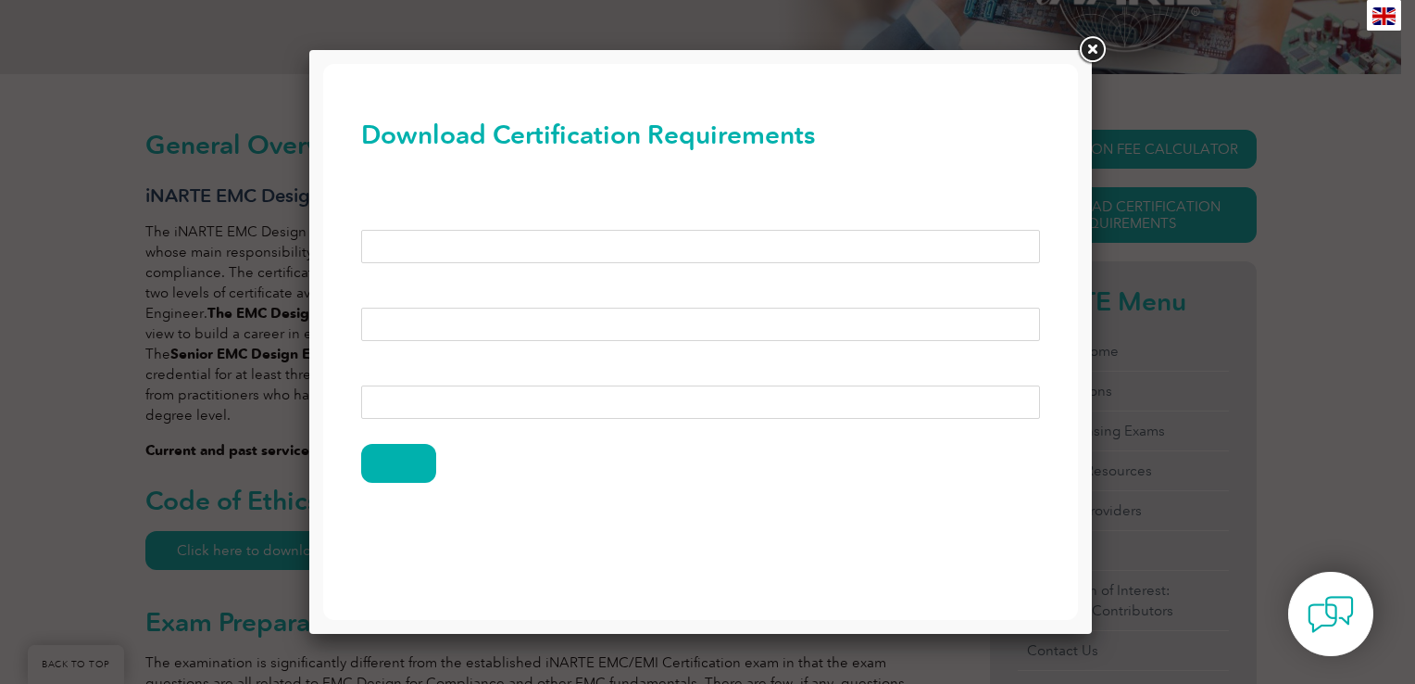
scroll to position [0, 0]
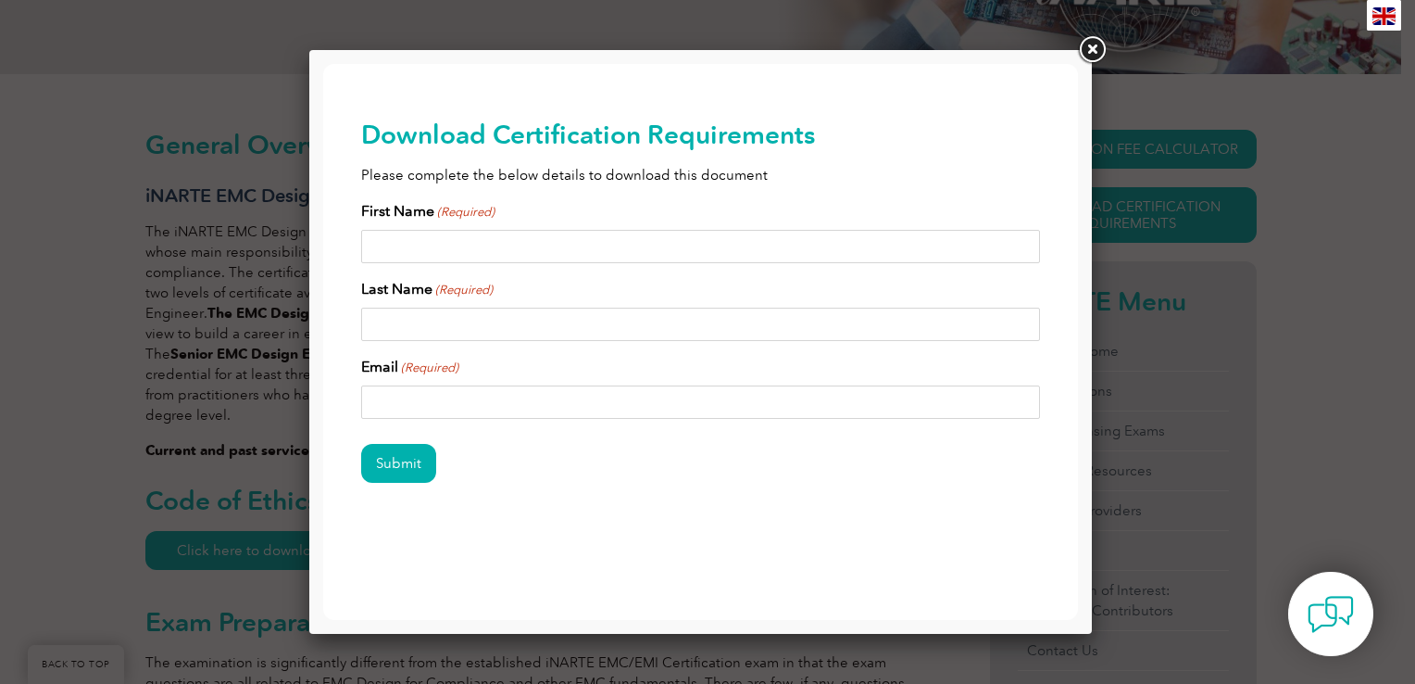
click at [599, 239] on input "First Name (Required)" at bounding box center [701, 246] width 680 height 33
type input "Tanmay"
type input "Sharma"
type input "tanmay@sahasraelectronics.com"
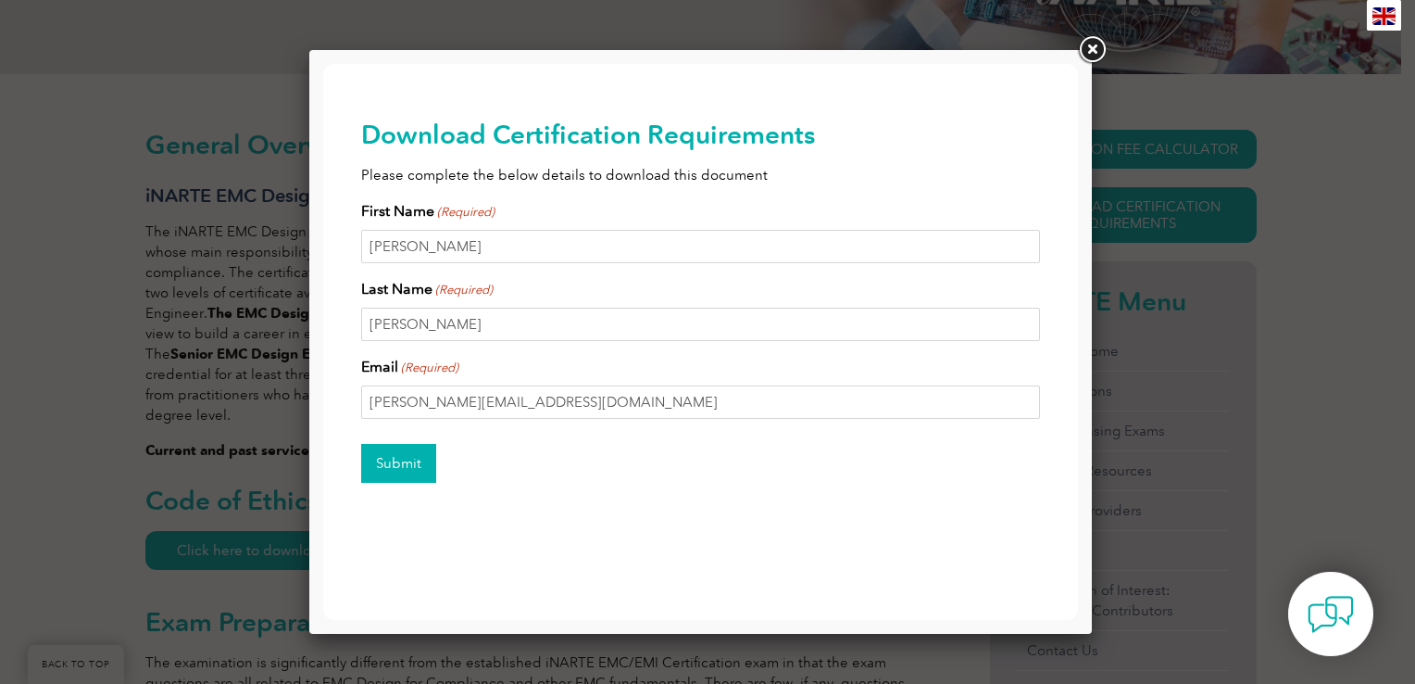
click at [425, 467] on input "Submit" at bounding box center [398, 463] width 75 height 39
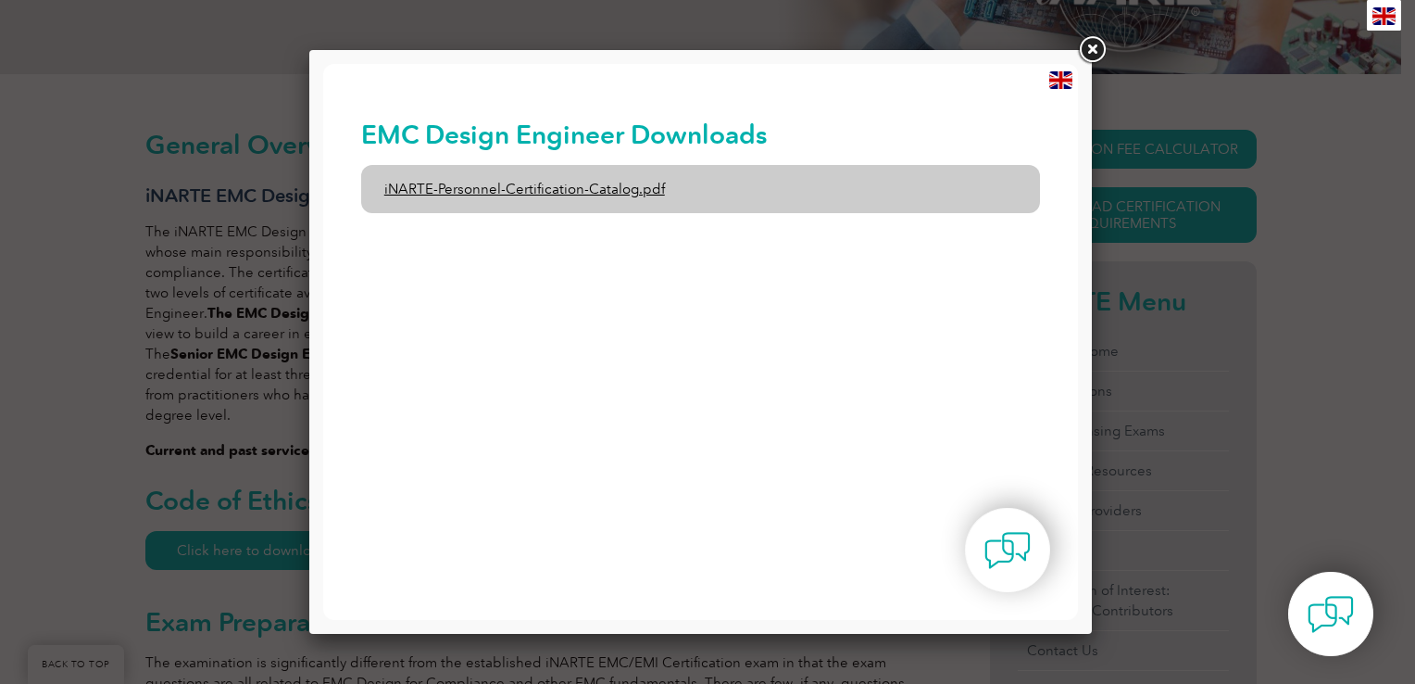
click at [599, 181] on link "iNARTE-Personnel-Certification-Catalog.pdf" at bounding box center [701, 189] width 680 height 48
